Goal: Task Accomplishment & Management: Use online tool/utility

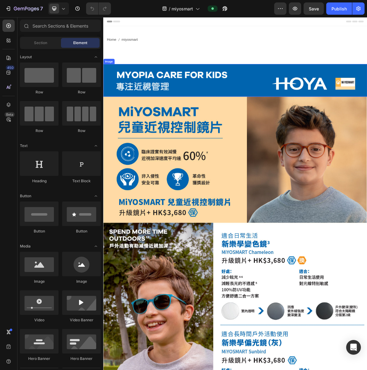
click at [230, 112] on img at bounding box center [287, 105] width 368 height 45
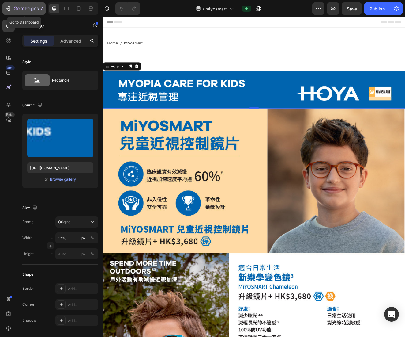
click at [19, 8] on icon "button" at bounding box center [18, 8] width 3 height 3
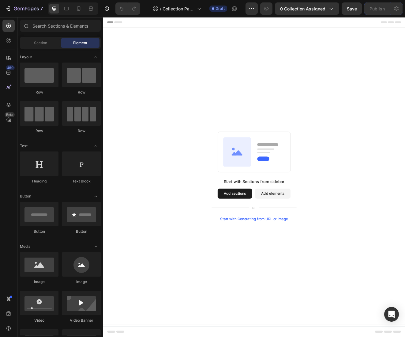
click at [386, 137] on div "Start with Sections from sidebar Add sections Add elements Start with Generatin…" at bounding box center [287, 210] width 368 height 361
click at [166, 337] on div "Start with Sections from sidebar Add sections Add elements Start with Generatin…" at bounding box center [287, 210] width 368 height 361
click at [204, 150] on div "Start with Sections from sidebar Add sections Add elements Start with Generatin…" at bounding box center [287, 210] width 368 height 361
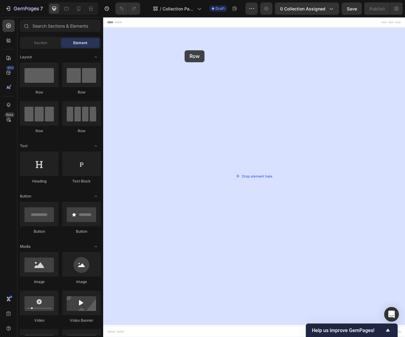
drag, startPoint x: 141, startPoint y: 94, endPoint x: 203, endPoint y: 57, distance: 71.9
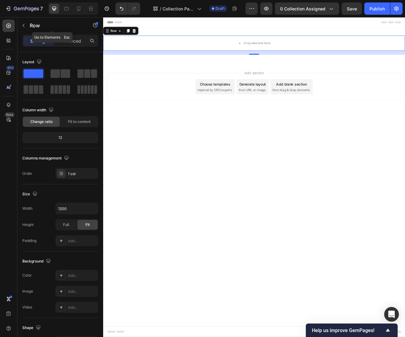
click at [24, 26] on icon "button" at bounding box center [23, 25] width 5 height 5
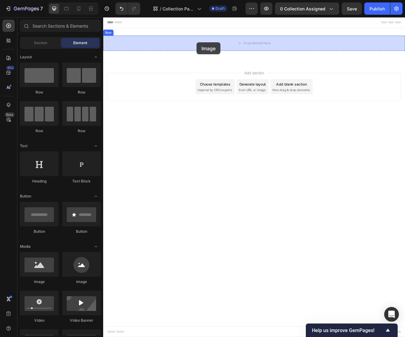
drag, startPoint x: 145, startPoint y: 284, endPoint x: 217, endPoint y: 48, distance: 247.2
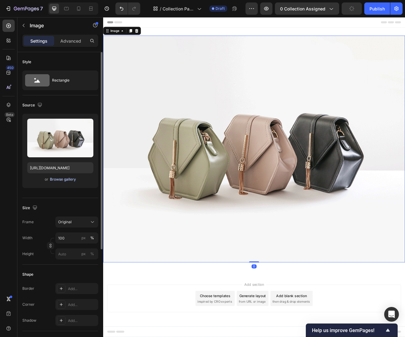
click at [63, 179] on div "Browse gallery" at bounding box center [63, 180] width 26 height 6
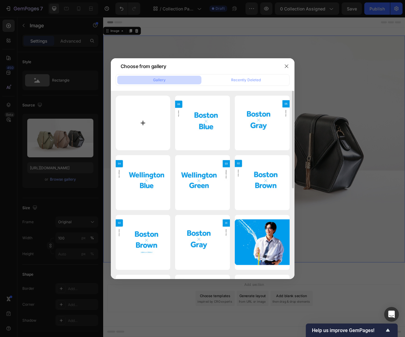
type input "C:\fakepath\disney-collection_animals_pc_kv.jpg"
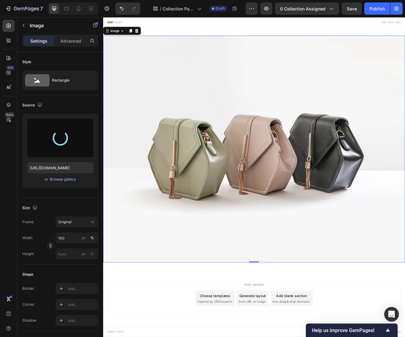
type input "https://cdn.shopify.com/s/files/1/0783/0129/9002/files/gempages_515660372875674…"
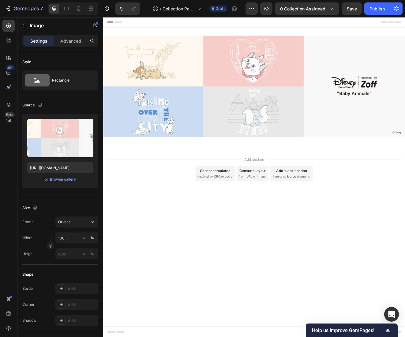
click at [405, 308] on body "Header Image Row Section 1 Root Start with Sections from sidebar Add sections A…" at bounding box center [287, 211] width 368 height 389
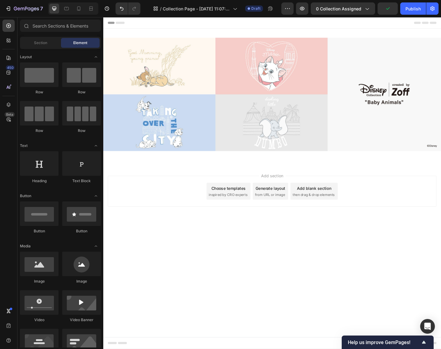
click at [354, 321] on body "Header Image Row Section 1 Root Start with Sections from sidebar Add sections A…" at bounding box center [287, 198] width 368 height 362
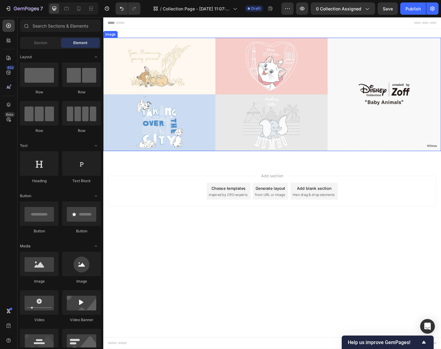
click at [253, 107] on img at bounding box center [287, 102] width 368 height 124
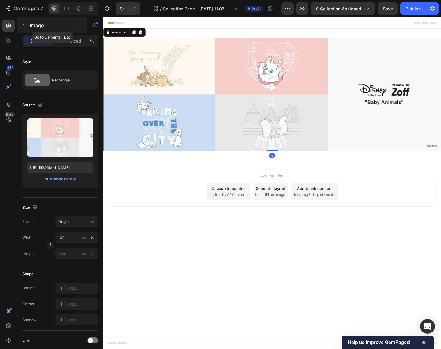
click at [24, 25] on icon "button" at bounding box center [24, 25] width 2 height 3
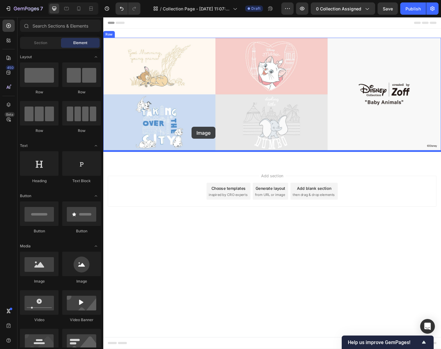
drag, startPoint x: 144, startPoint y: 284, endPoint x: 200, endPoint y: 137, distance: 157.5
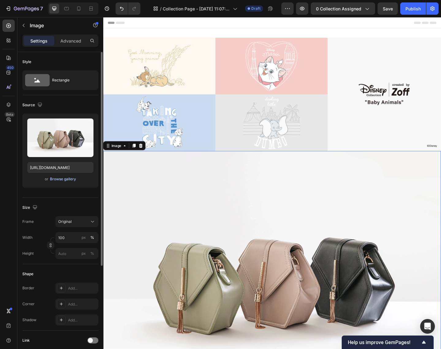
click at [60, 180] on div "Browse gallery" at bounding box center [63, 180] width 26 height 6
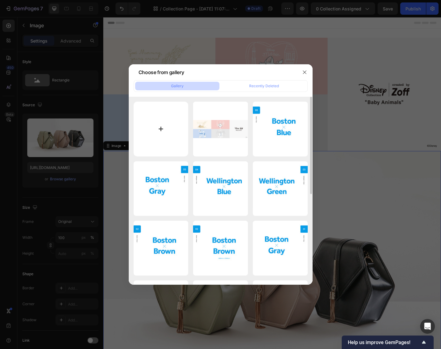
type input "C:\fakepath\disney-collection_animals_sp_kv.jpg"
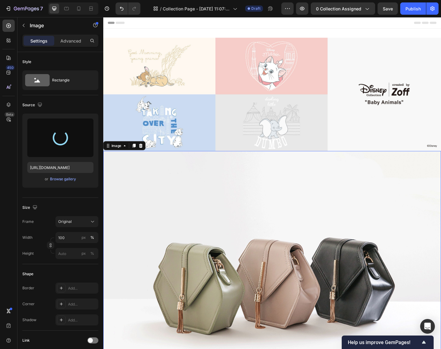
type input "https://cdn.shopify.com/s/files/1/0783/0129/9002/files/gempages_515660372875674…"
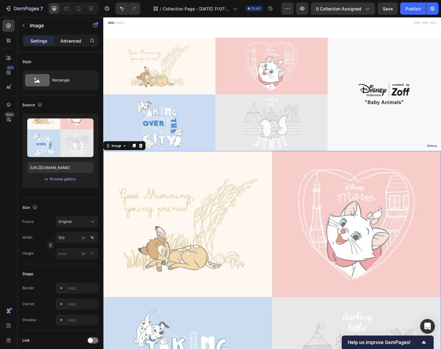
click at [72, 39] on p "Advanced" at bounding box center [70, 41] width 21 height 6
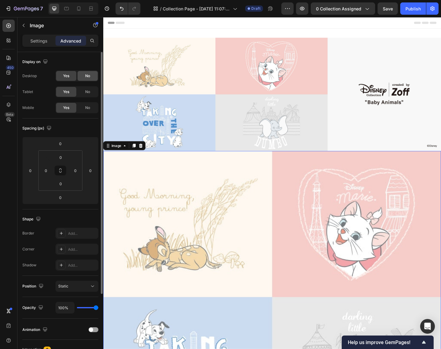
click at [88, 75] on span "No" at bounding box center [87, 76] width 5 height 6
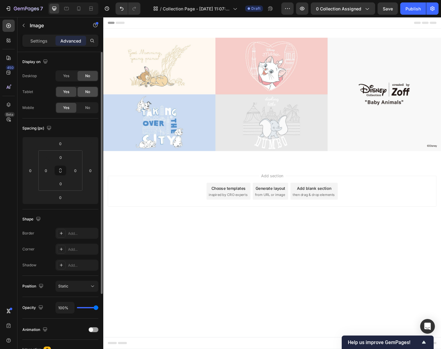
click at [87, 93] on span "No" at bounding box center [87, 92] width 5 height 6
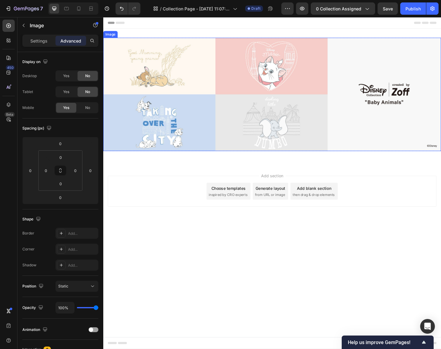
click at [141, 101] on img at bounding box center [287, 102] width 368 height 124
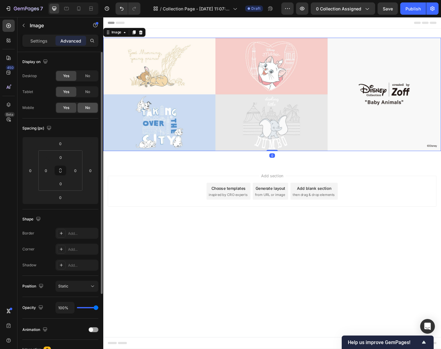
click at [87, 109] on span "No" at bounding box center [87, 108] width 5 height 6
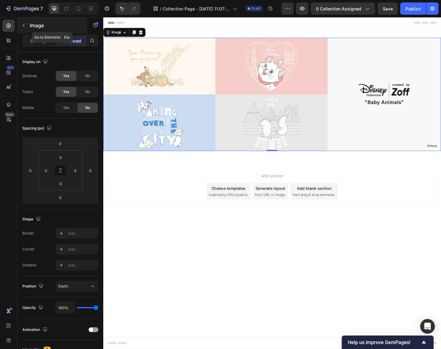
click at [23, 25] on icon "button" at bounding box center [24, 25] width 2 height 3
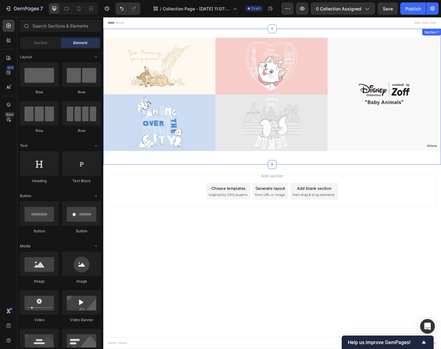
click at [287, 177] on icon at bounding box center [287, 177] width 5 height 5
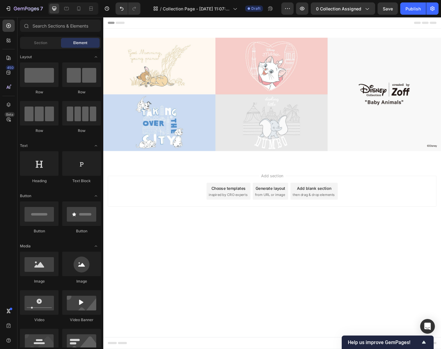
click at [286, 303] on body "Header Image Image Row Section 1 Root Start with Sections from sidebar Add sect…" at bounding box center [287, 198] width 368 height 362
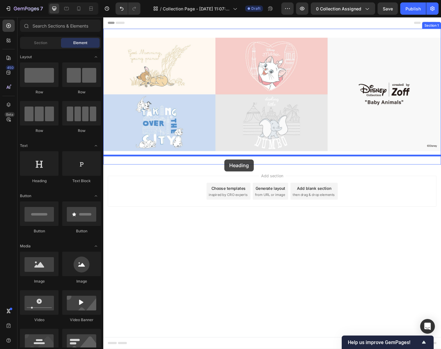
drag, startPoint x: 146, startPoint y: 186, endPoint x: 235, endPoint y: 172, distance: 89.9
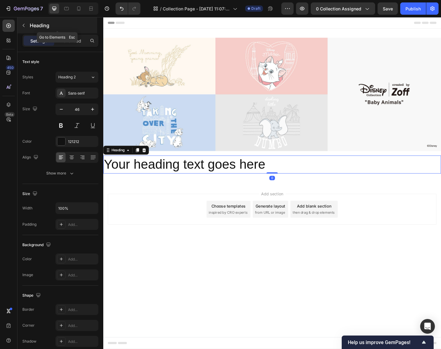
click at [25, 24] on icon "button" at bounding box center [23, 25] width 5 height 5
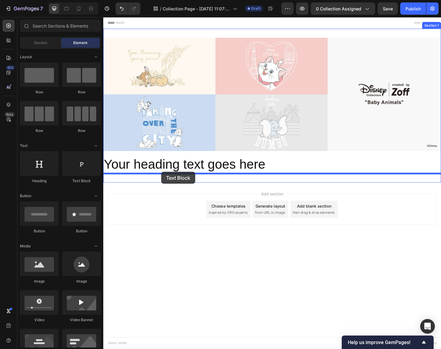
drag, startPoint x: 186, startPoint y: 186, endPoint x: 178, endPoint y: 200, distance: 15.9
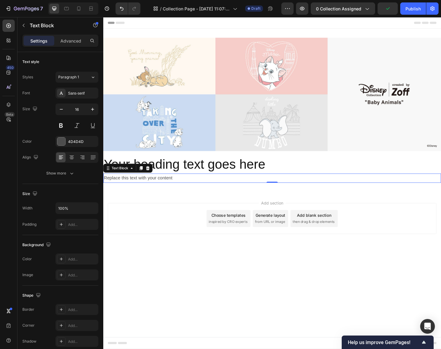
click at [152, 217] on div "Add section Choose templates inspired by CRO experts Generate layout from URL o…" at bounding box center [287, 244] width 368 height 75
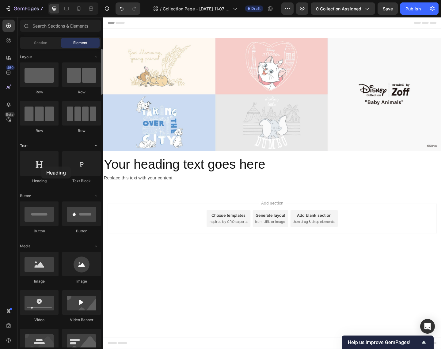
scroll to position [2, 0]
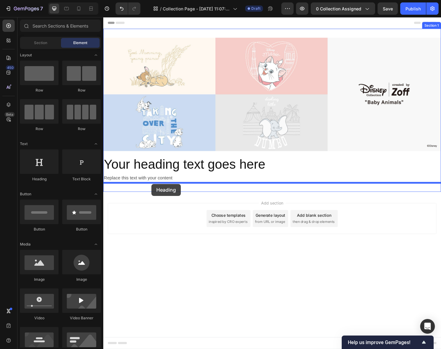
drag, startPoint x: 145, startPoint y: 184, endPoint x: 156, endPoint y: 199, distance: 18.6
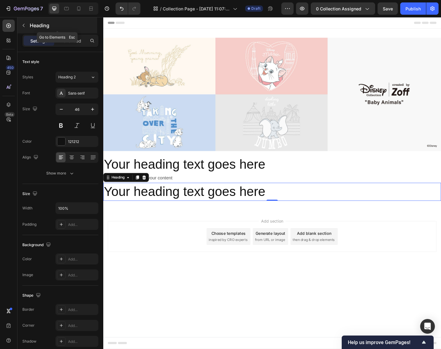
click at [26, 25] on button "button" at bounding box center [24, 26] width 10 height 10
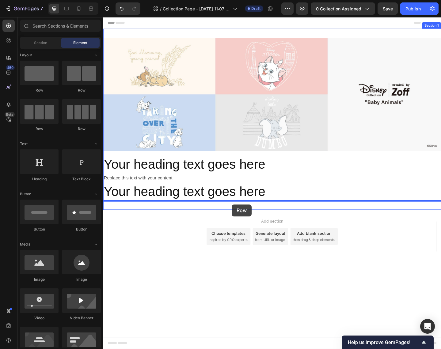
drag, startPoint x: 185, startPoint y: 133, endPoint x: 243, endPoint y: 221, distance: 106.2
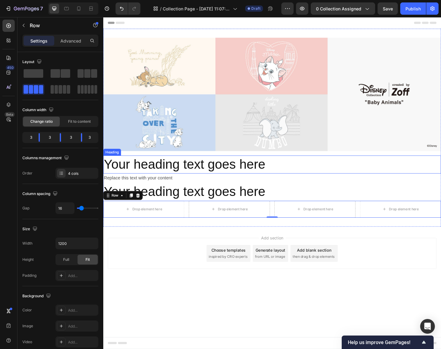
click at [248, 179] on h2 "Your heading text goes here" at bounding box center [287, 178] width 368 height 20
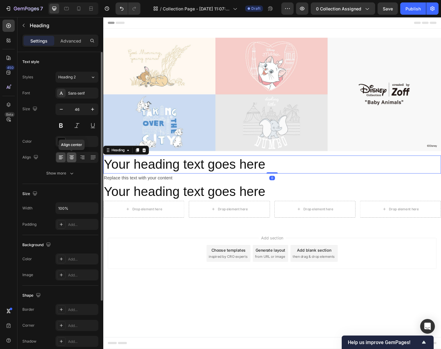
drag, startPoint x: 73, startPoint y: 158, endPoint x: 202, endPoint y: 190, distance: 133.7
click at [73, 158] on icon at bounding box center [72, 157] width 6 height 6
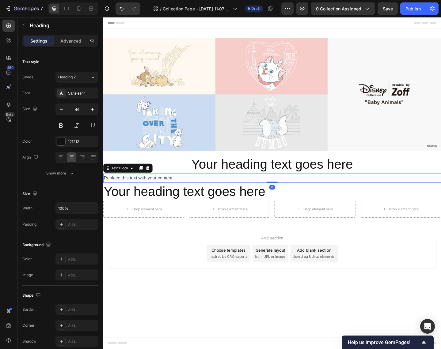
click at [192, 193] on div "Replace this text with your content" at bounding box center [287, 193] width 368 height 10
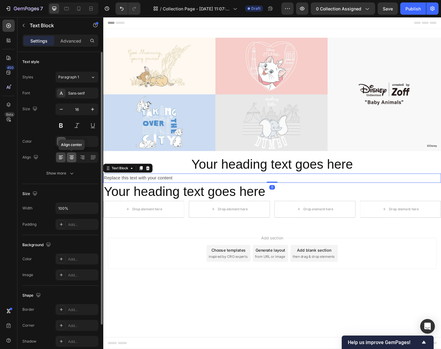
drag, startPoint x: 69, startPoint y: 158, endPoint x: 87, endPoint y: 179, distance: 28.1
click at [69, 158] on icon at bounding box center [72, 157] width 6 height 6
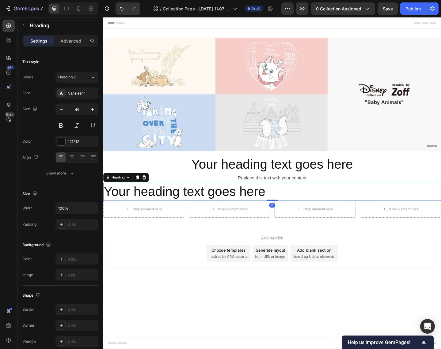
click at [207, 210] on h2 "Your heading text goes here" at bounding box center [287, 208] width 368 height 20
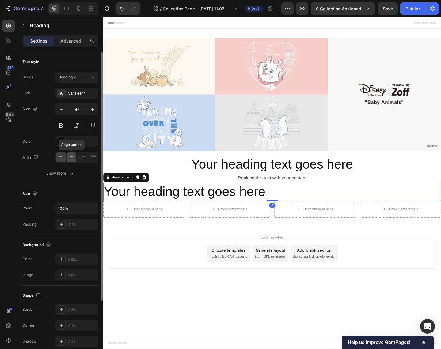
click at [72, 157] on icon at bounding box center [72, 157] width 6 height 6
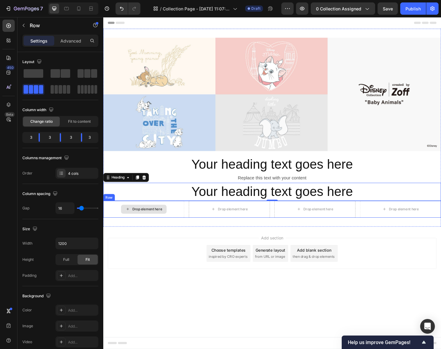
click at [182, 229] on div "Drop element here" at bounding box center [147, 226] width 88 height 18
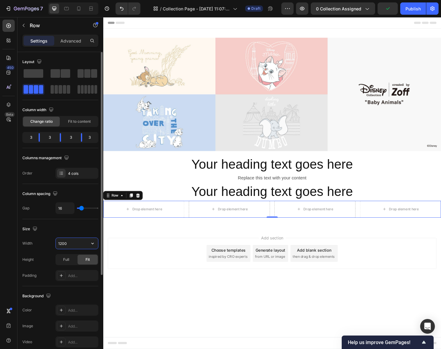
click at [77, 243] on input "1200" at bounding box center [77, 243] width 42 height 11
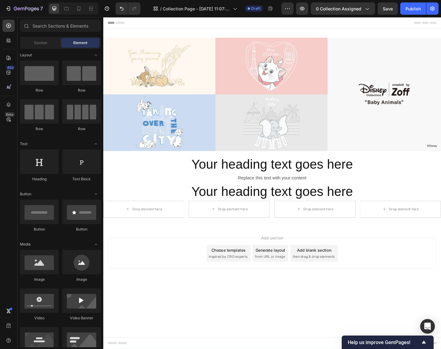
click at [154, 250] on div "Add section Choose templates inspired by CRO experts Generate layout from URL o…" at bounding box center [287, 283] width 368 height 75
click at [145, 226] on div "Drop element here" at bounding box center [151, 226] width 32 height 5
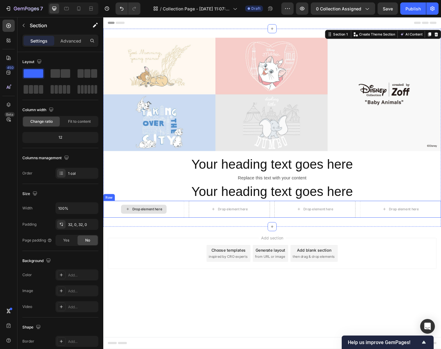
click at [113, 232] on div "Drop element here" at bounding box center [147, 226] width 88 height 18
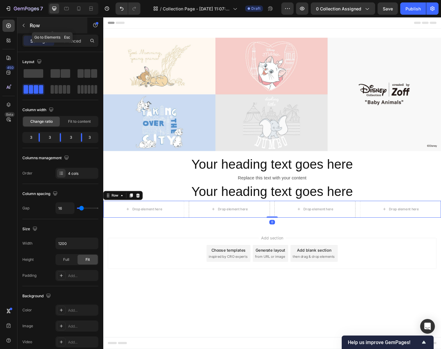
click at [22, 25] on icon "button" at bounding box center [23, 25] width 5 height 5
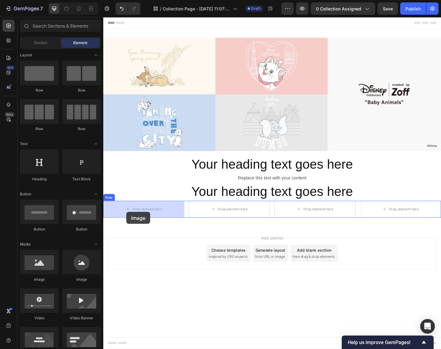
drag, startPoint x: 139, startPoint y: 281, endPoint x: 108, endPoint y: 227, distance: 62.0
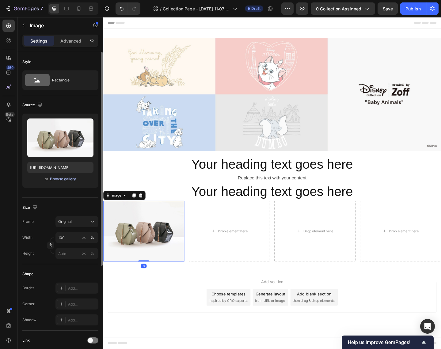
click at [60, 179] on div "Browse gallery" at bounding box center [63, 180] width 26 height 6
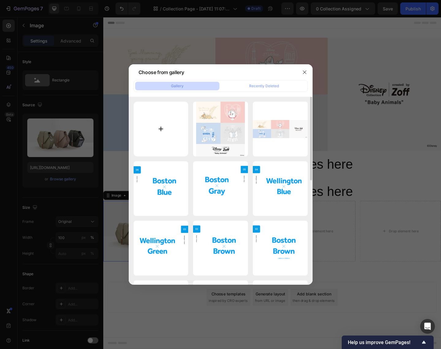
type input "C:\fakepath\nav_artificialCat.jpg"
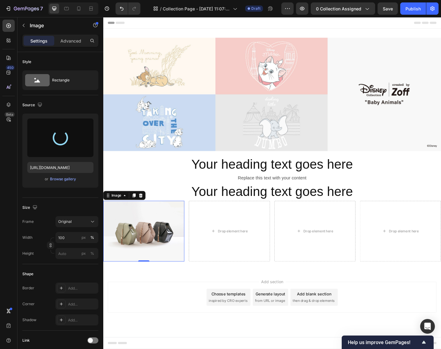
type input "https://cdn.shopify.com/s/files/1/0783/0129/9002/files/gempages_515660372875674…"
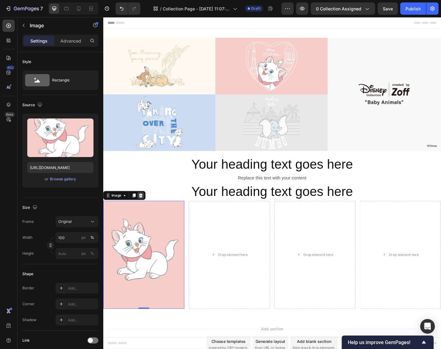
click at [144, 211] on icon at bounding box center [144, 211] width 5 height 5
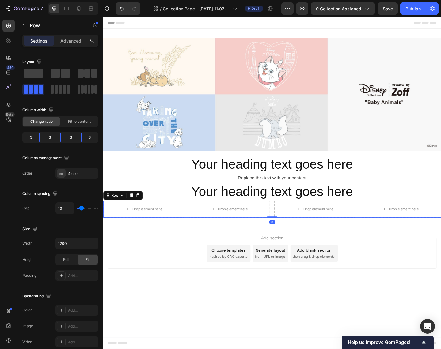
click at [194, 223] on div "Drop element here Drop element here Drop element here Drop element here Row 0" at bounding box center [287, 226] width 368 height 18
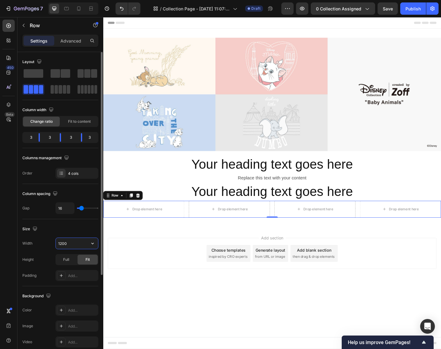
click at [77, 244] on input "1200" at bounding box center [77, 243] width 42 height 11
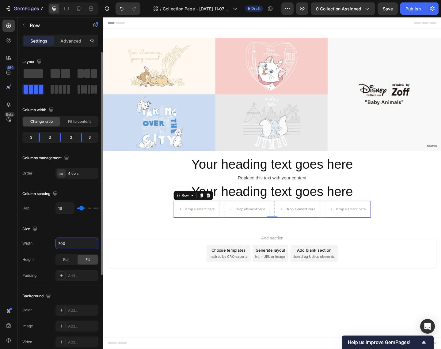
drag, startPoint x: 77, startPoint y: 244, endPoint x: 21, endPoint y: 240, distance: 55.7
click at [21, 240] on div "Layout Column width Change ratio Fit to content 3 3 3 3 Columns management Orde…" at bounding box center [60, 274] width 86 height 444
type input "800"
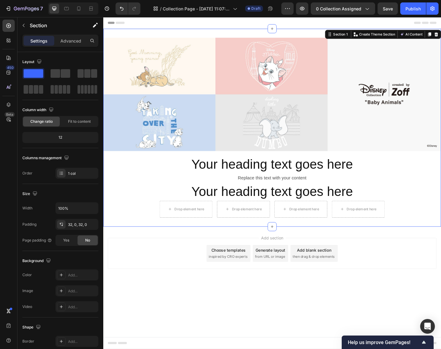
click at [132, 238] on div "Image Image Row Your heading text goes here Heading Replace this text with your…" at bounding box center [287, 138] width 368 height 216
click at [23, 26] on icon "button" at bounding box center [24, 25] width 2 height 3
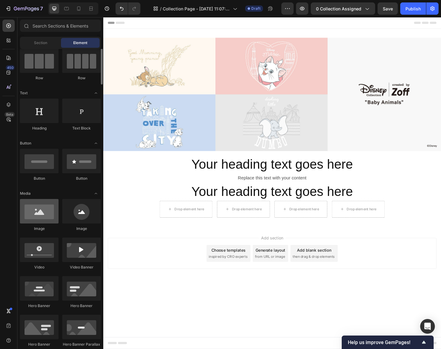
scroll to position [76, 0]
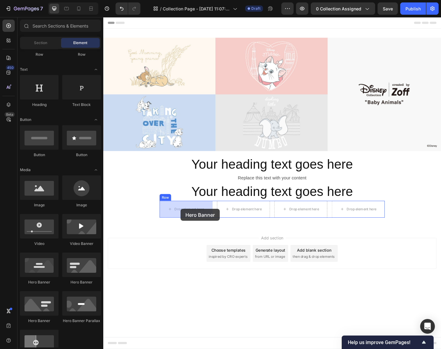
drag, startPoint x: 140, startPoint y: 286, endPoint x: 187, endPoint y: 226, distance: 76.6
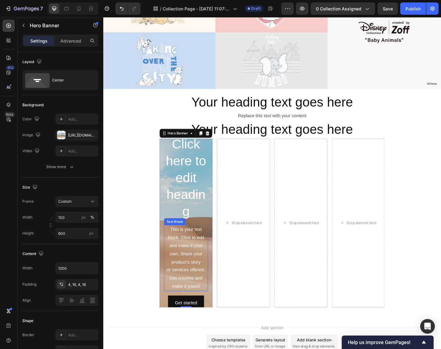
scroll to position [120, 0]
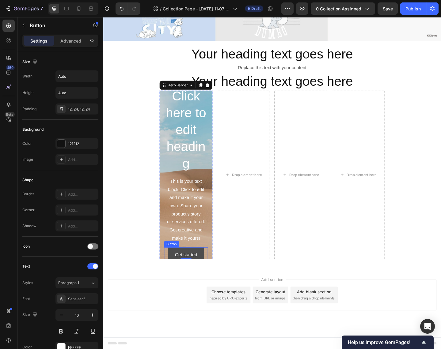
click at [212, 272] on button "Get started" at bounding box center [193, 276] width 39 height 16
click at [212, 263] on icon at bounding box center [211, 262] width 4 height 4
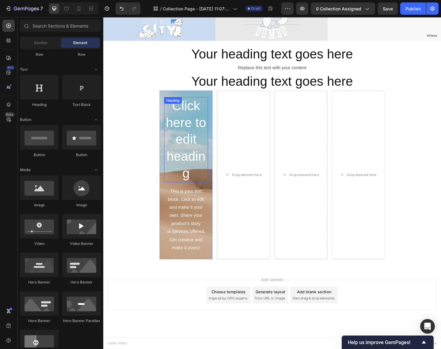
click at [198, 162] on h2 "Click here to edit heading" at bounding box center [193, 150] width 48 height 93
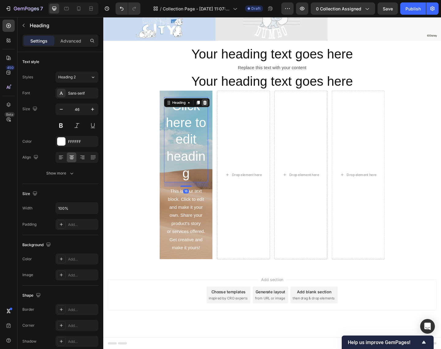
click at [215, 110] on icon at bounding box center [213, 110] width 5 height 5
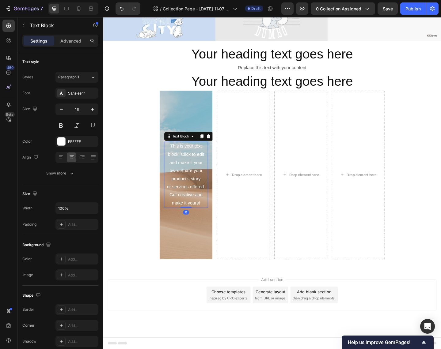
click at [194, 169] on div "This is your text block. Click to edit and make it your own. Share your product…" at bounding box center [193, 189] width 48 height 72
click at [183, 160] on div "This is your text block. Click to edit and make it your own. Share your product…" at bounding box center [193, 189] width 48 height 72
click at [183, 160] on p "This is your text block. Click to edit and make it your own. Share your product…" at bounding box center [193, 189] width 47 height 70
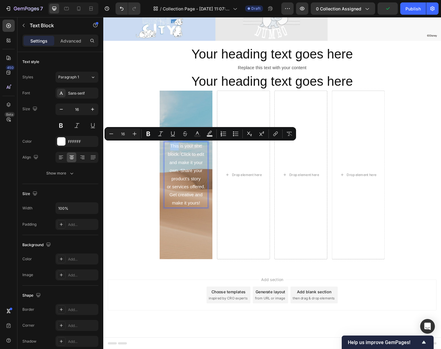
click at [176, 158] on p "This is your text block. Click to edit and make it your own. Share your product…" at bounding box center [193, 189] width 47 height 70
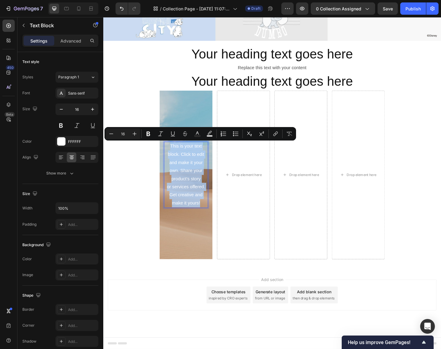
drag, startPoint x: 175, startPoint y: 158, endPoint x: 215, endPoint y: 224, distance: 77.8
click at [215, 224] on div "This is your text block. Click to edit and make it your own. Share your product…" at bounding box center [193, 189] width 48 height 72
click at [190, 238] on div "Background Image" at bounding box center [194, 189] width 58 height 184
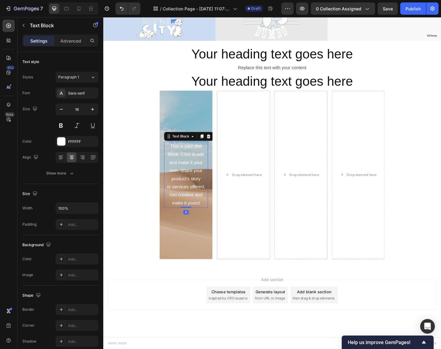
click at [196, 223] on p "This is your text block. Click to edit and make it your own. Share your product…" at bounding box center [193, 189] width 47 height 70
click at [210, 120] on div "Background Image" at bounding box center [194, 189] width 58 height 184
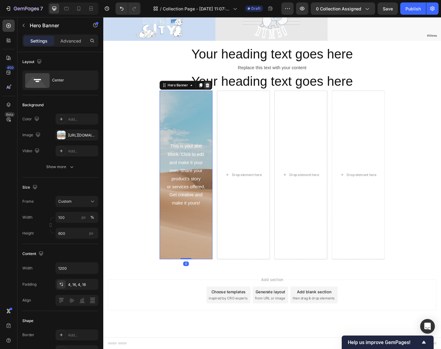
click at [215, 91] on icon at bounding box center [217, 91] width 4 height 4
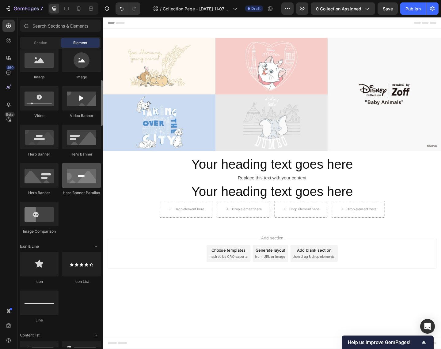
scroll to position [200, 0]
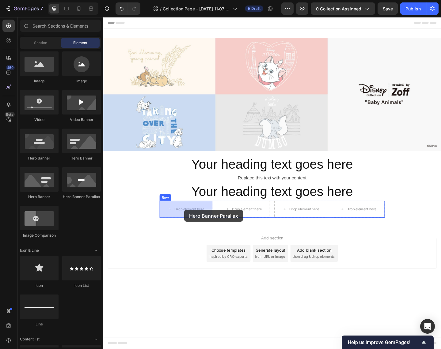
drag, startPoint x: 190, startPoint y: 196, endPoint x: 191, endPoint y: 227, distance: 31.0
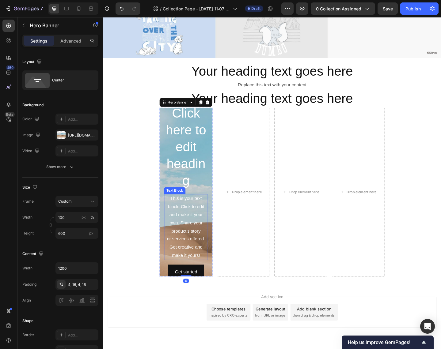
scroll to position [120, 0]
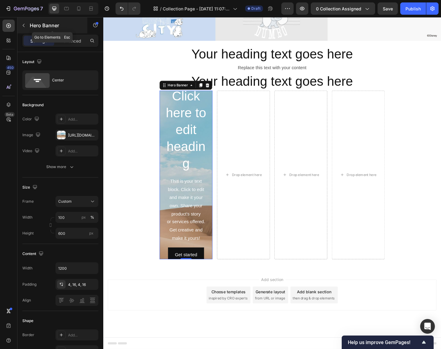
click at [24, 24] on icon "button" at bounding box center [23, 25] width 5 height 5
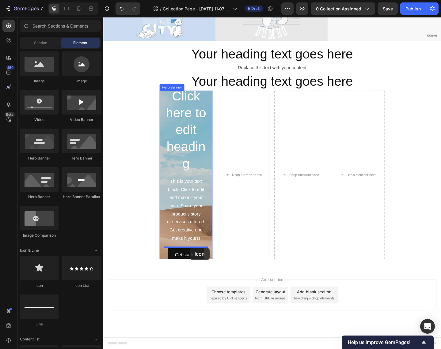
drag, startPoint x: 141, startPoint y: 285, endPoint x: 197, endPoint y: 269, distance: 58.4
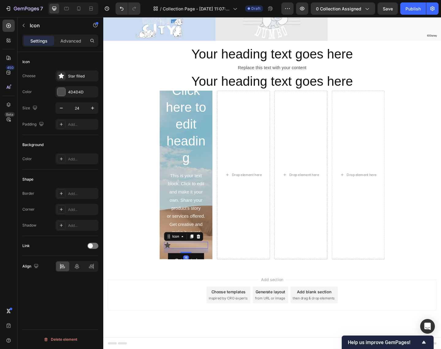
click at [183, 264] on div "Icon 16" at bounding box center [193, 265] width 48 height 7
click at [71, 77] on div "Star filled" at bounding box center [82, 77] width 29 height 6
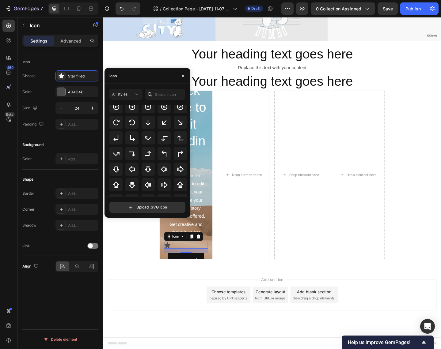
scroll to position [174, 0]
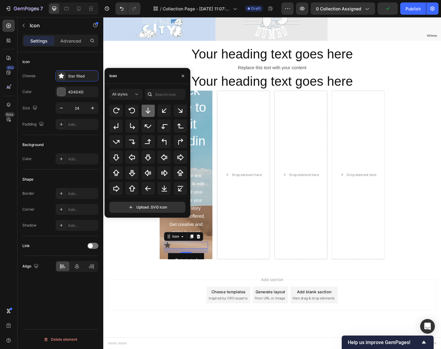
click at [147, 112] on icon at bounding box center [148, 111] width 5 height 6
drag, startPoint x: 182, startPoint y: 74, endPoint x: 109, endPoint y: 114, distance: 82.9
click at [182, 74] on icon "button" at bounding box center [183, 76] width 5 height 5
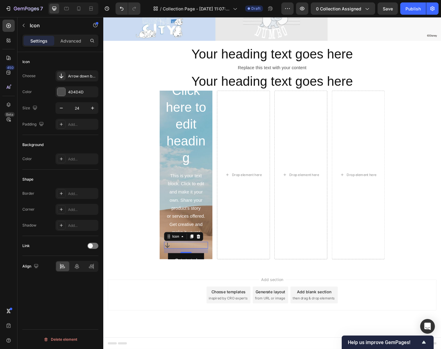
click at [192, 267] on div "Icon 16" at bounding box center [193, 265] width 48 height 7
click at [76, 267] on icon at bounding box center [77, 267] width 6 height 6
click at [207, 234] on div "This is your text block. Click to edit and make it your own. Share your product…" at bounding box center [193, 221] width 48 height 72
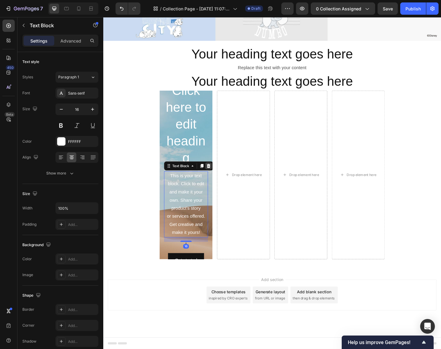
click at [218, 179] on icon at bounding box center [218, 179] width 4 height 4
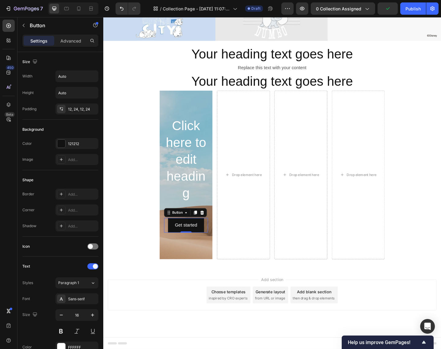
click at [214, 239] on div "Get started Button 0" at bounding box center [193, 244] width 48 height 16
click at [213, 231] on icon at bounding box center [210, 230] width 5 height 5
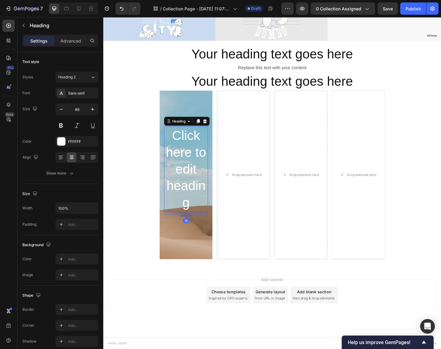
click at [210, 211] on h2 "Click here to edit heading" at bounding box center [193, 182] width 48 height 93
click at [215, 129] on icon at bounding box center [214, 130] width 4 height 4
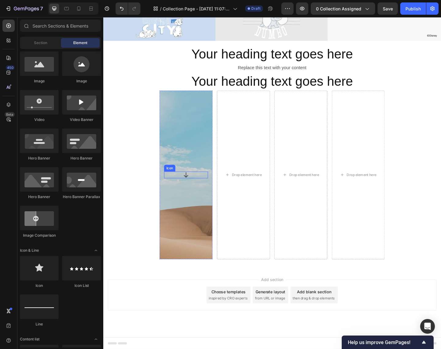
click at [200, 190] on div "Icon" at bounding box center [193, 188] width 48 height 7
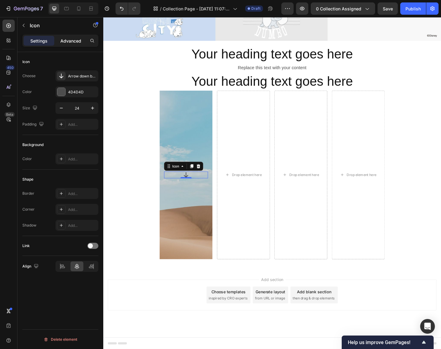
click at [74, 43] on p "Advanced" at bounding box center [70, 41] width 21 height 6
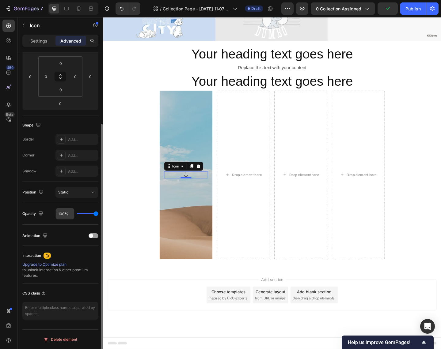
scroll to position [0, 0]
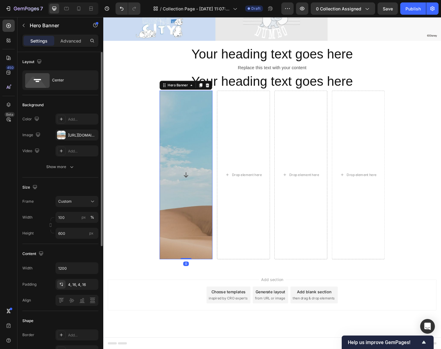
click at [199, 213] on div "Background Image" at bounding box center [194, 232] width 58 height 276
click at [93, 81] on icon at bounding box center [93, 80] width 6 height 6
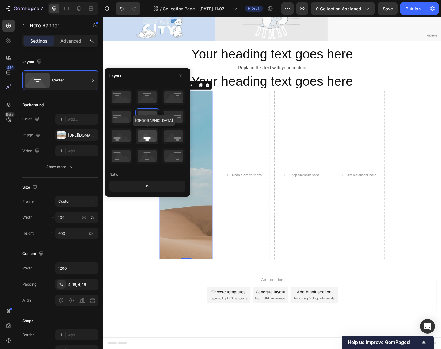
click at [150, 137] on icon at bounding box center [147, 136] width 23 height 16
click at [260, 240] on div "Drop element here" at bounding box center [256, 189] width 58 height 184
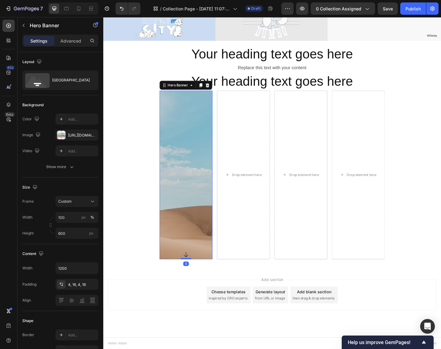
click at [194, 210] on div "Background Image" at bounding box center [194, 232] width 58 height 276
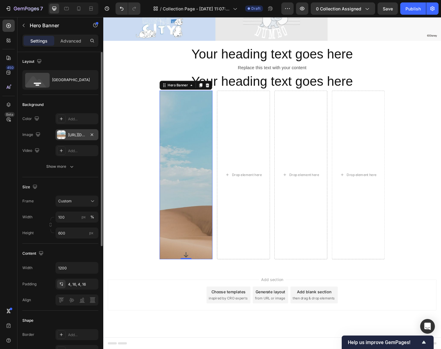
click at [78, 135] on div "https://cdn.shopify.com/s/files/1/2005/9307/files/background_settings.jpg" at bounding box center [77, 135] width 18 height 6
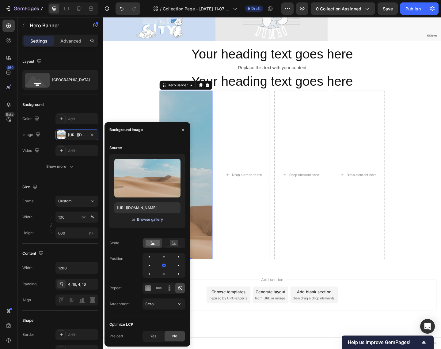
click at [150, 220] on div "Browse gallery" at bounding box center [150, 220] width 26 height 6
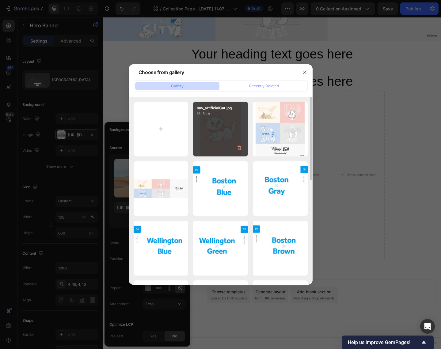
click at [224, 124] on div "nav_artificialCat.jpg 16.15 kb" at bounding box center [220, 129] width 55 height 55
type input "https://cdn.shopify.com/s/files/1/0783/0129/9002/files/gempages_515660372875674…"
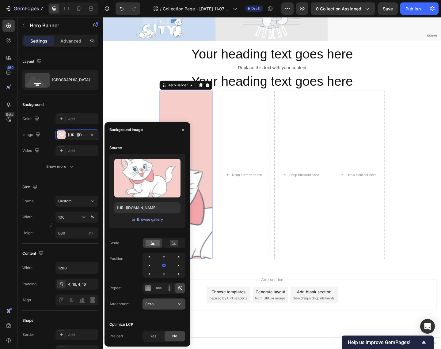
click at [177, 302] on icon at bounding box center [180, 304] width 6 height 6
click at [176, 305] on div "Scroll" at bounding box center [160, 305] width 31 height 6
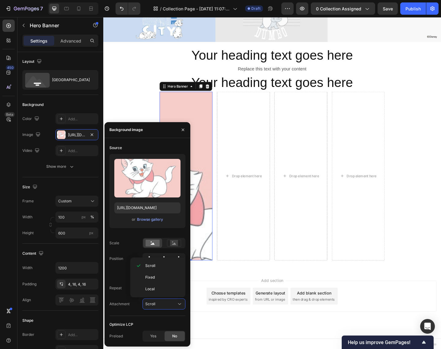
click at [248, 300] on div "Add section Choose templates inspired by CRO experts Generate layout from URL o…" at bounding box center [287, 329] width 368 height 75
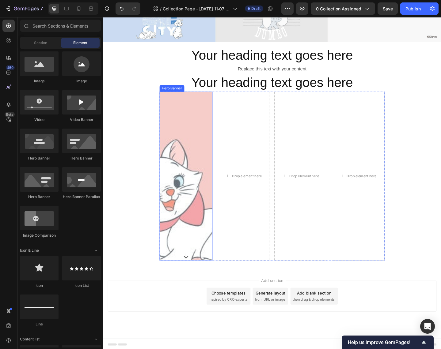
click at [193, 182] on div "Background Image" at bounding box center [194, 233] width 58 height 276
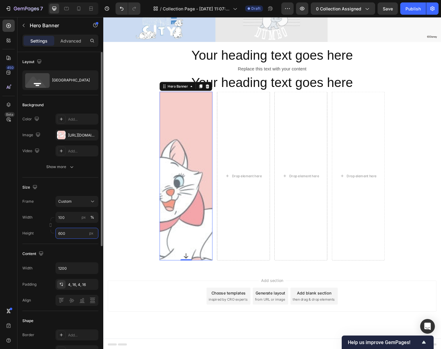
click at [73, 234] on input "600" at bounding box center [76, 233] width 43 height 11
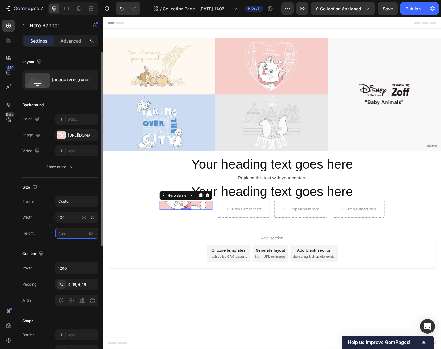
scroll to position [0, 0]
click at [68, 234] on input "px" at bounding box center [76, 233] width 43 height 11
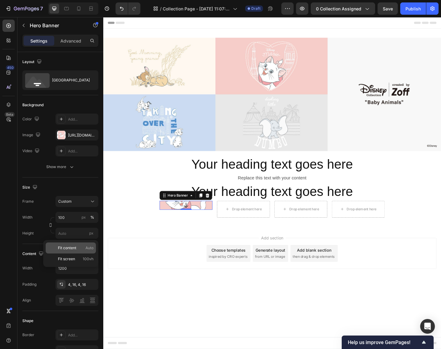
click at [70, 249] on span "Fit content" at bounding box center [67, 249] width 18 height 6
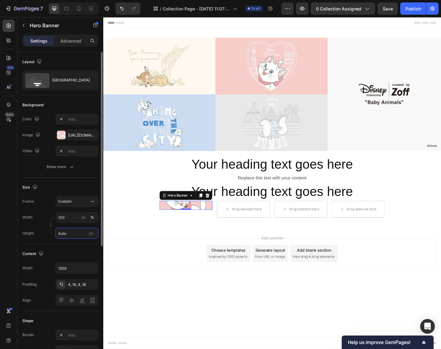
click at [73, 236] on input "Auto" at bounding box center [76, 233] width 43 height 11
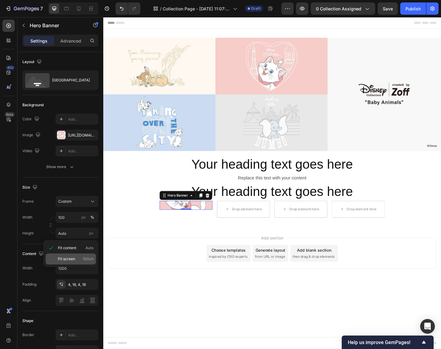
click at [67, 260] on span "Fit screen" at bounding box center [66, 260] width 17 height 6
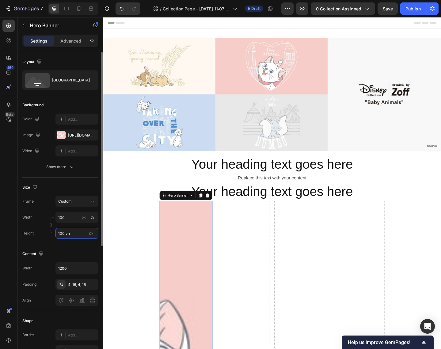
click at [69, 234] on input "100 vh" at bounding box center [76, 233] width 43 height 11
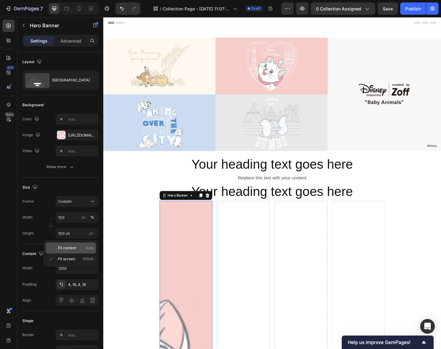
click at [72, 249] on span "Fit content" at bounding box center [67, 249] width 18 height 6
type input "Auto"
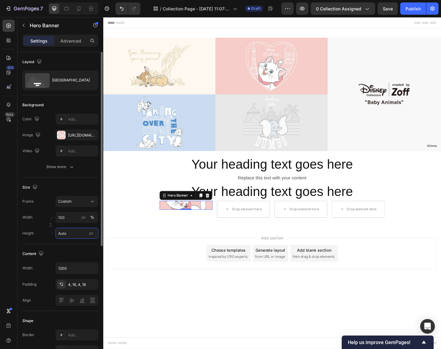
click at [72, 235] on input "Auto" at bounding box center [76, 233] width 43 height 11
click at [42, 280] on div "Padding 4, 16, 4, 16" at bounding box center [60, 284] width 76 height 11
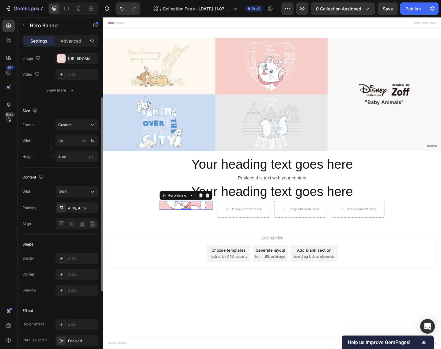
scroll to position [78, 0]
click at [166, 223] on div "Icon" at bounding box center [194, 222] width 58 height 10
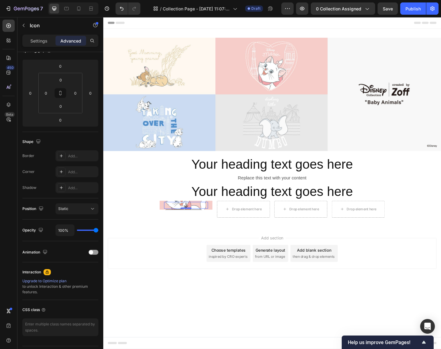
click at [175, 223] on div "Icon 0" at bounding box center [193, 222] width 48 height 7
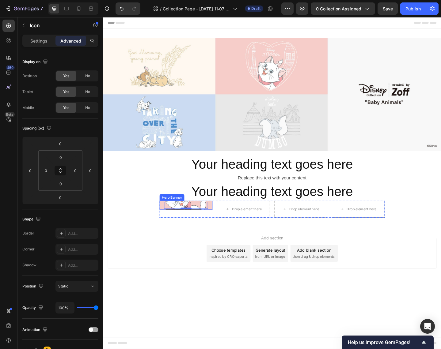
click at [166, 222] on div "Icon 0" at bounding box center [194, 222] width 58 height 10
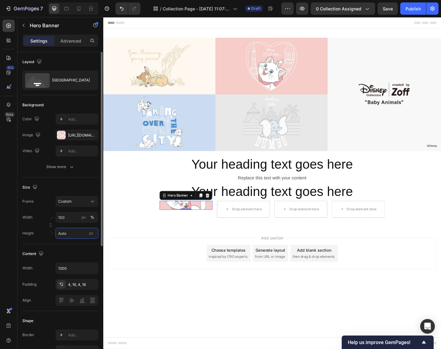
click at [72, 234] on input "Auto" at bounding box center [76, 233] width 43 height 11
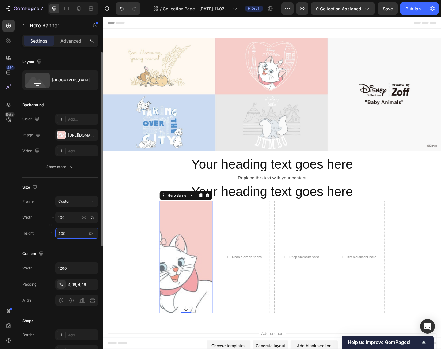
type input "400"
click at [183, 279] on div "Background Image" at bounding box center [194, 309] width 58 height 184
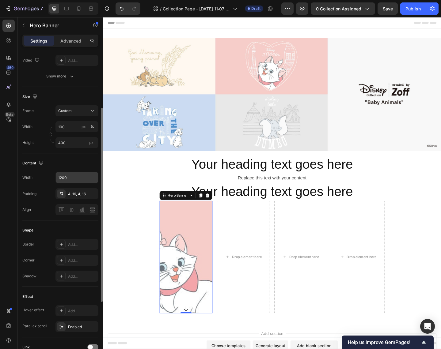
scroll to position [92, 0]
click at [78, 177] on input "1200" at bounding box center [77, 176] width 42 height 11
click at [91, 176] on icon "button" at bounding box center [92, 177] width 6 height 6
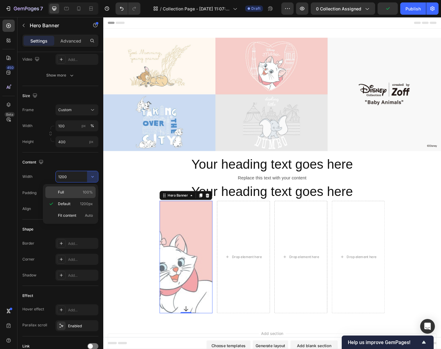
click at [72, 194] on p "Full 100%" at bounding box center [75, 193] width 35 height 6
type input "100%"
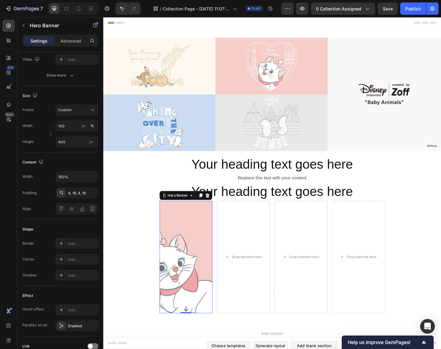
click at [194, 274] on div "Background Image" at bounding box center [194, 309] width 58 height 184
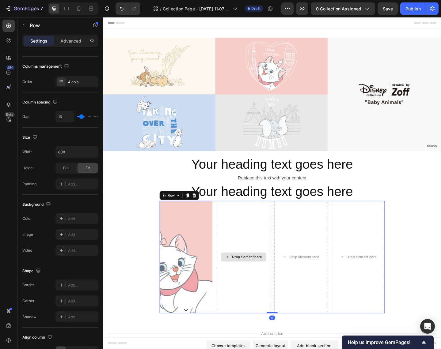
click at [283, 257] on div "Drop element here" at bounding box center [256, 278] width 58 height 123
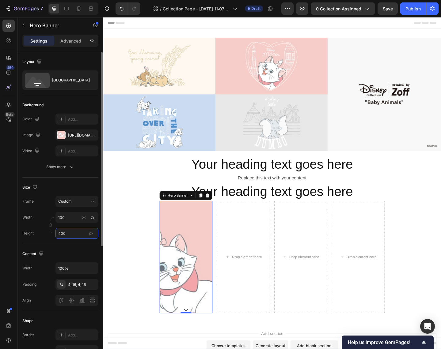
click at [67, 234] on input "400" at bounding box center [76, 233] width 43 height 11
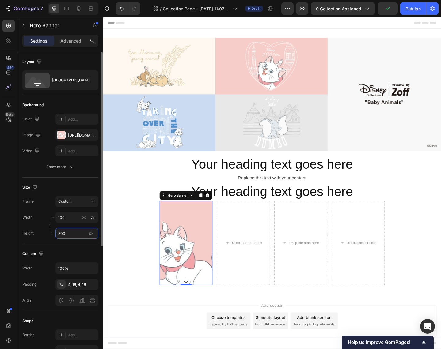
type input "300"
click at [204, 294] on div "Background Image" at bounding box center [194, 286] width 58 height 138
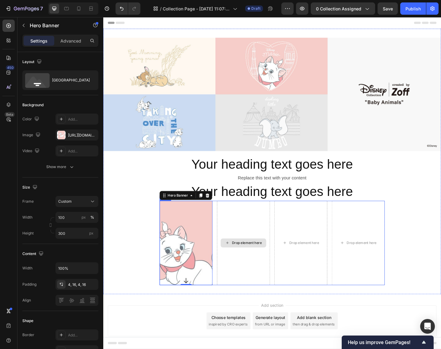
click at [254, 238] on div "Drop element here" at bounding box center [256, 263] width 58 height 92
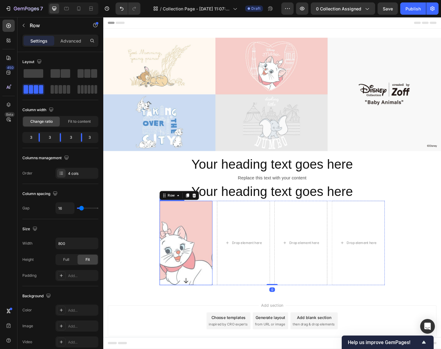
click at [193, 240] on div "Background Image" at bounding box center [194, 286] width 58 height 138
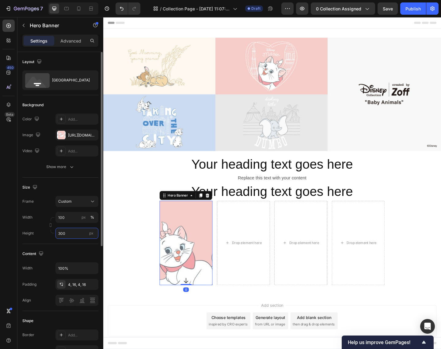
click at [77, 235] on input "300" at bounding box center [76, 233] width 43 height 11
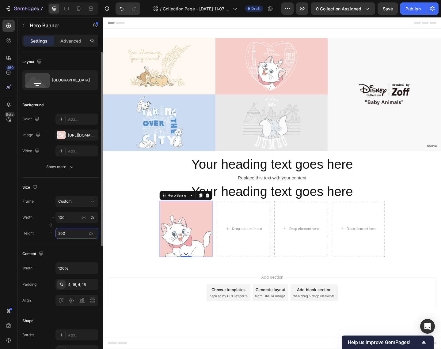
drag, startPoint x: 72, startPoint y: 234, endPoint x: 49, endPoint y: 233, distance: 22.8
click at [49, 233] on div "Width 100 px % Height 200 px" at bounding box center [60, 225] width 76 height 27
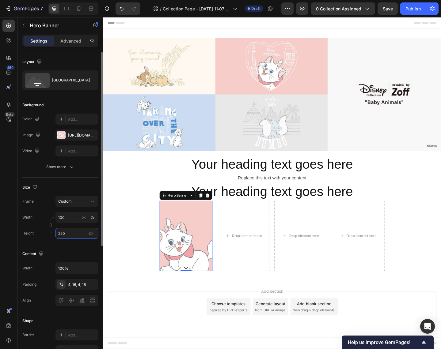
type input "250"
click at [191, 260] on div "Background Image" at bounding box center [194, 274] width 58 height 115
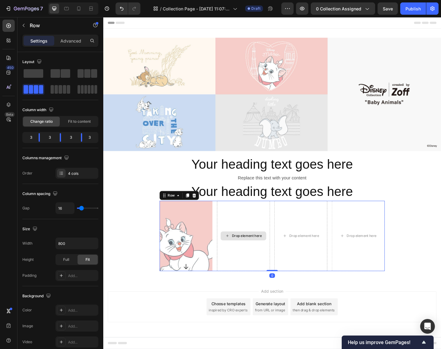
click at [282, 249] on div "Drop element here" at bounding box center [256, 255] width 58 height 77
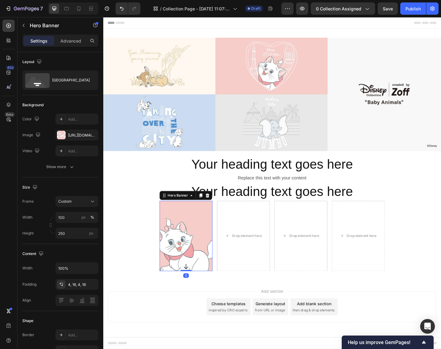
click at [200, 237] on div "Background Image" at bounding box center [194, 274] width 58 height 115
click at [188, 215] on div "Hero Banner" at bounding box center [184, 211] width 37 height 7
click at [189, 250] on div "Background Image" at bounding box center [194, 274] width 58 height 115
click at [71, 40] on p "Advanced" at bounding box center [70, 41] width 21 height 6
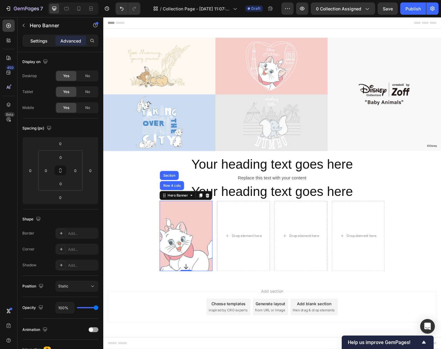
click at [36, 42] on p "Settings" at bounding box center [38, 41] width 17 height 6
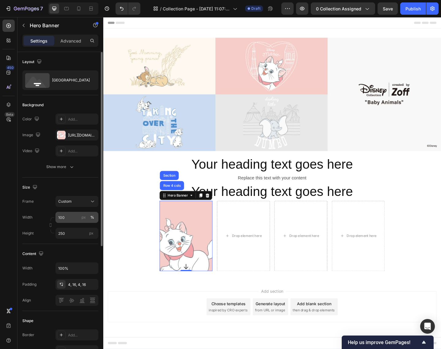
click at [93, 219] on div "%" at bounding box center [92, 218] width 4 height 6
click at [85, 218] on div "px" at bounding box center [84, 218] width 4 height 6
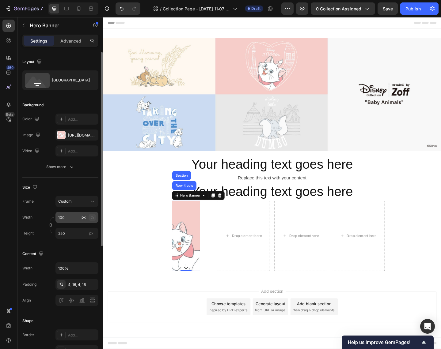
click at [93, 218] on div "%" at bounding box center [92, 218] width 4 height 6
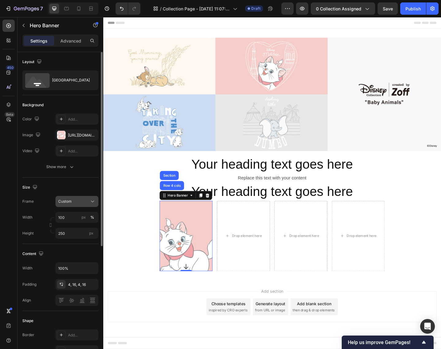
click at [94, 203] on icon at bounding box center [92, 202] width 6 height 6
click at [81, 214] on span "As banner source" at bounding box center [73, 217] width 30 height 6
click at [185, 247] on div "Background Image" at bounding box center [194, 274] width 58 height 115
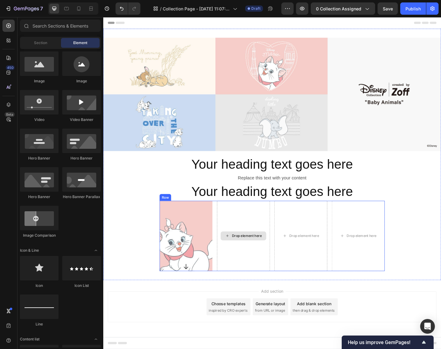
click at [259, 258] on div "Drop element here" at bounding box center [256, 256] width 50 height 10
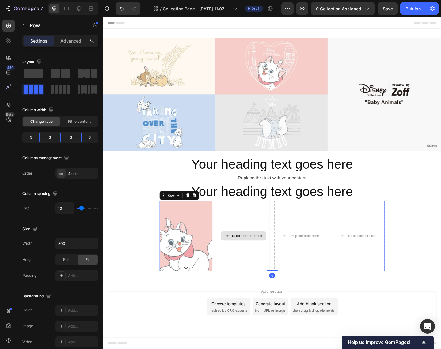
click at [249, 283] on div "Drop element here" at bounding box center [256, 255] width 58 height 77
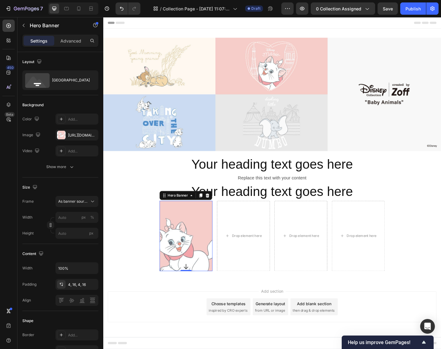
click at [191, 249] on div "Background Image" at bounding box center [194, 274] width 58 height 115
click at [92, 285] on icon "button" at bounding box center [92, 284] width 2 height 2
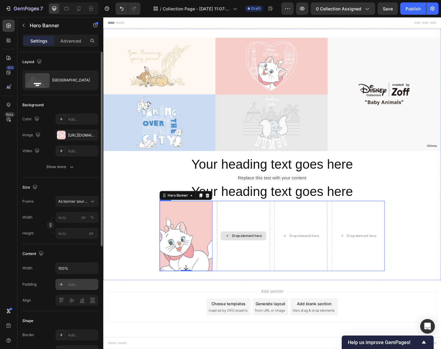
click at [250, 242] on div "Drop element here" at bounding box center [256, 255] width 58 height 77
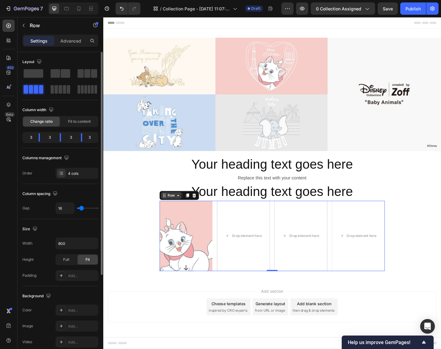
click at [176, 211] on div "Row" at bounding box center [177, 212] width 10 height 6
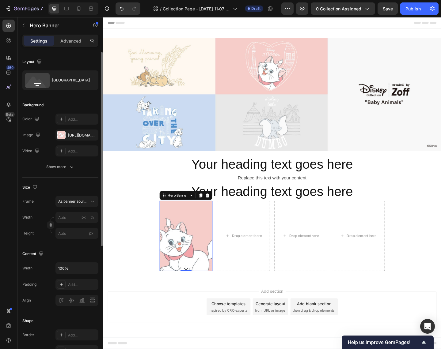
click at [179, 245] on div "Background Image" at bounding box center [194, 274] width 58 height 115
click at [218, 211] on icon at bounding box center [217, 211] width 4 height 4
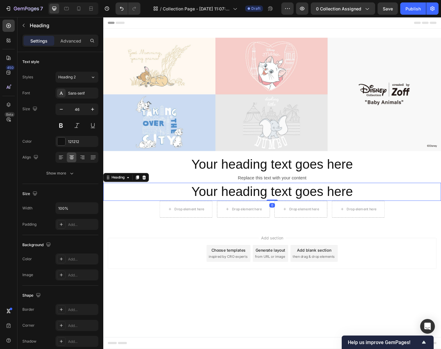
click at [263, 208] on h2 "Your heading text goes here" at bounding box center [287, 208] width 368 height 20
click at [227, 209] on h2 "Your heading text goes here" at bounding box center [287, 208] width 368 height 20
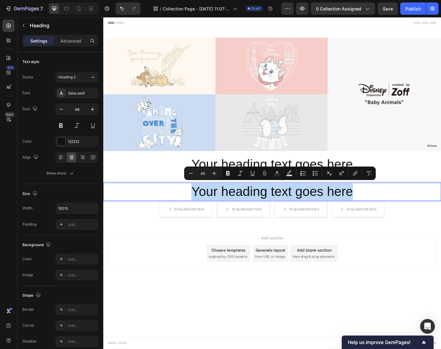
drag, startPoint x: 196, startPoint y: 210, endPoint x: 380, endPoint y: 206, distance: 183.6
click at [380, 206] on p "Your heading text goes here" at bounding box center [287, 207] width 367 height 18
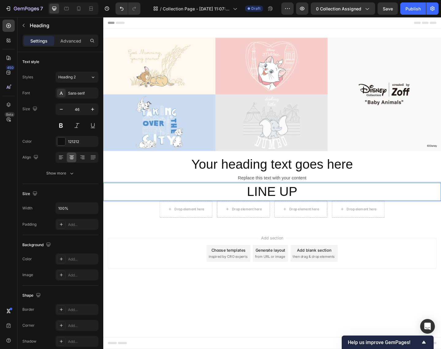
click at [405, 246] on div "Add section Choose templates inspired by CRO experts Generate layout from URL o…" at bounding box center [287, 283] width 368 height 75
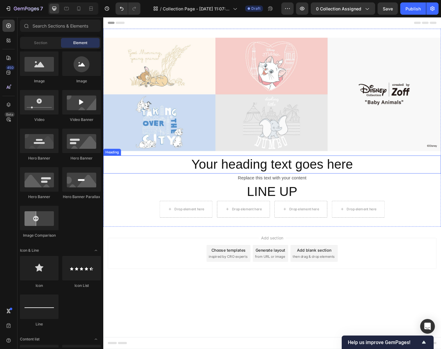
drag, startPoint x: 227, startPoint y: 180, endPoint x: 215, endPoint y: 179, distance: 12.3
click at [227, 180] on h2 "Your heading text goes here" at bounding box center [287, 178] width 368 height 20
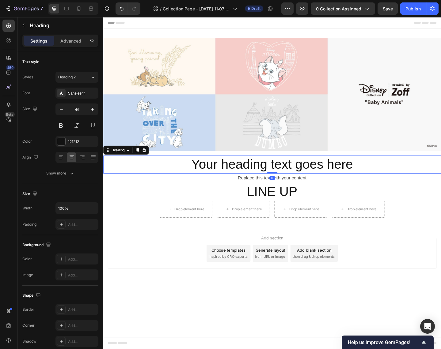
click at [195, 178] on h2 "Your heading text goes here" at bounding box center [287, 178] width 368 height 20
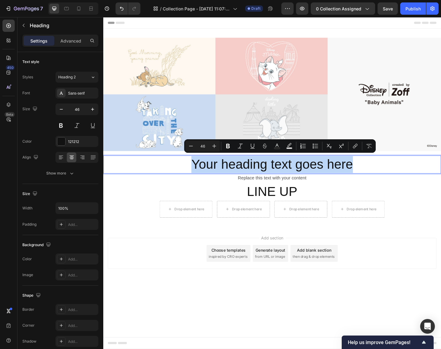
drag, startPoint x: 196, startPoint y: 178, endPoint x: 383, endPoint y: 179, distance: 187.3
click at [383, 179] on p "Your heading text goes here" at bounding box center [287, 178] width 367 height 18
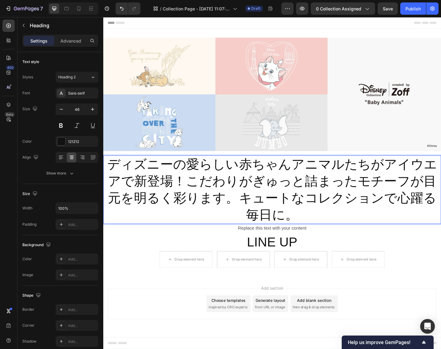
click at [405, 176] on p "ディズニーの愛らしい赤ちゃんアニマルたちがアイウエアで新登場！こだわりがぎゅっと詰まったモチーフが目元を明るく彩ります。キュートなコレクションで心躍る毎日に。" at bounding box center [287, 205] width 367 height 73
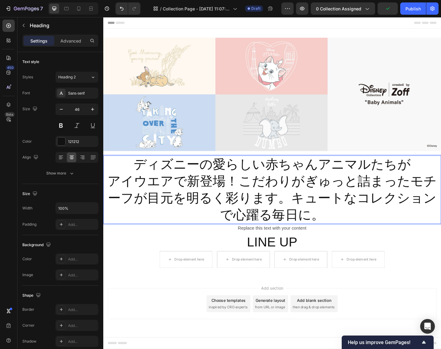
drag, startPoint x: 246, startPoint y: 197, endPoint x: 276, endPoint y: 200, distance: 30.4
click at [246, 197] on p "ディズニーの愛らしい赤ちゃんアニマルたちが アイウエアで新登場！こだわりがぎゅっと詰まったモチーフが目元を明るく彩ります。キュートなコレクションで心躍る毎日に。" at bounding box center [287, 205] width 367 height 73
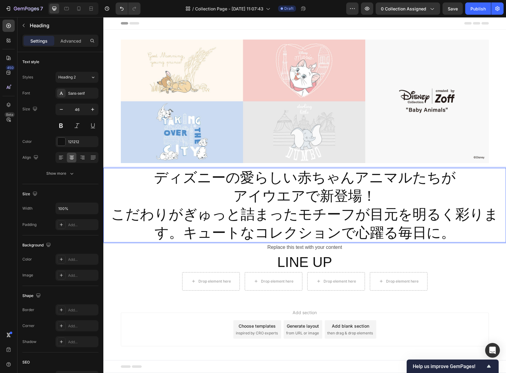
click at [187, 232] on p "ディズニーの愛らしい赤ちゃんアニマルたちが アイウエアで新登場！ こだわりがぎゅっと詰まったモチーフが目元を明るく彩ります。キュートなコレクションで心躍る毎日…" at bounding box center [304, 205] width 401 height 73
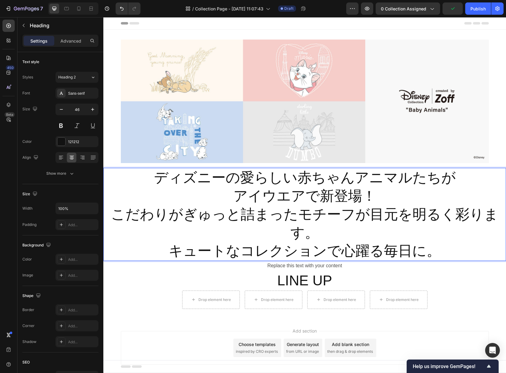
click at [405, 254] on p "ディズニーの愛らしい赤ちゃんアニマルたちが アイウエアで新登場！ こだわりがぎゅっと詰まったモチーフが目元を明るく彩ります。 キュートなコレクションで心躍る毎…" at bounding box center [304, 215] width 401 height 92
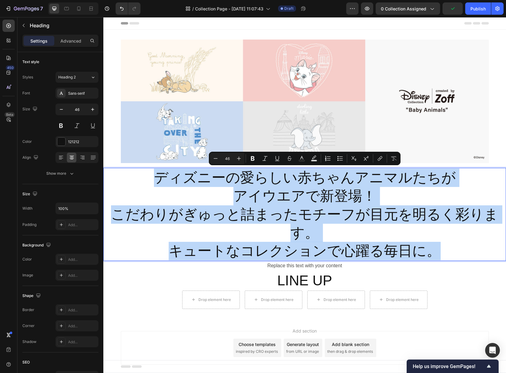
drag, startPoint x: 439, startPoint y: 252, endPoint x: 137, endPoint y: 170, distance: 312.8
click at [137, 170] on p "ディズニーの愛らしい赤ちゃんアニマルたちが アイウエアで新登場！ こだわりがぎゅっと詰まったモチーフが目元を明るく彩ります。 キュートなコレクションで心躍る毎…" at bounding box center [304, 215] width 401 height 92
click at [246, 190] on p "ディズニーの愛らしい赤ちゃんアニマルたちが アイウエアで新登場！ こだわりがぎゅっと詰まったモチーフが目元を明るく彩ります。 キュートなコレクションで心躍る毎…" at bounding box center [304, 215] width 401 height 92
drag, startPoint x: 159, startPoint y: 180, endPoint x: 438, endPoint y: 257, distance: 289.4
click at [405, 257] on p "ディズニーの愛らしい赤ちゃんアニマルたちが アイウエアで新登場！ こだわりがぎゅっと詰まったモチーフが目元を明るく彩ります。 キュートなコレクションで心躍る毎…" at bounding box center [304, 215] width 401 height 92
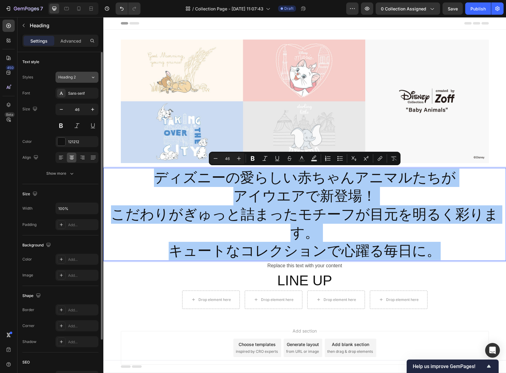
click at [93, 78] on icon at bounding box center [93, 78] width 2 height 2
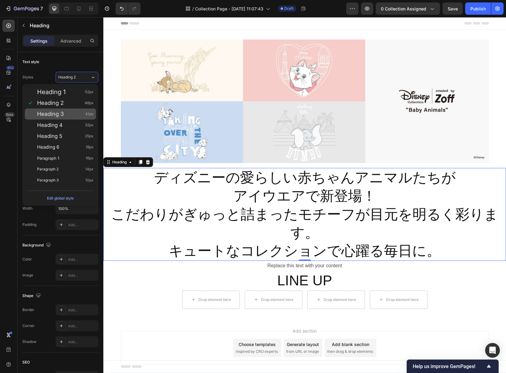
click at [64, 116] on div "Heading 3 41px" at bounding box center [65, 114] width 56 height 6
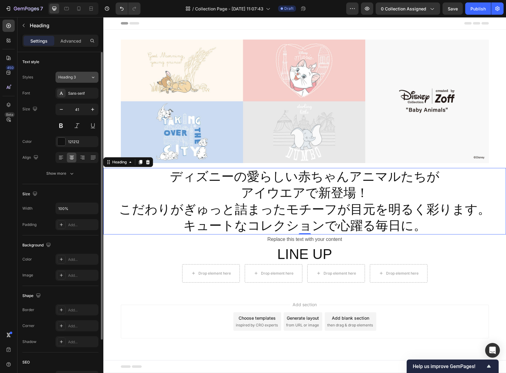
click at [94, 75] on icon at bounding box center [92, 77] width 5 height 6
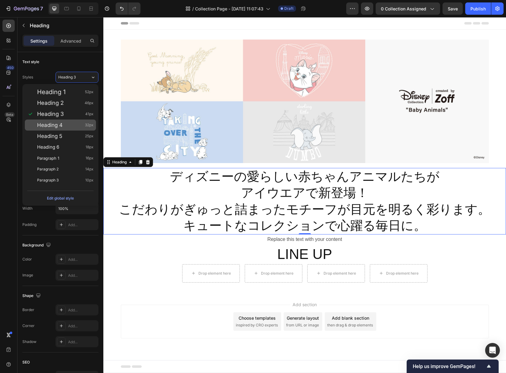
drag, startPoint x: 50, startPoint y: 123, endPoint x: 305, endPoint y: 193, distance: 264.3
click at [50, 123] on span "Heading 4" at bounding box center [49, 125] width 25 height 6
type input "32"
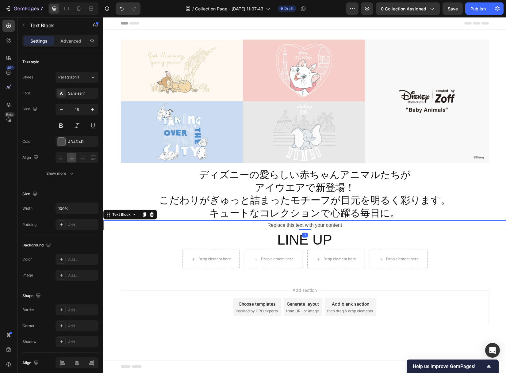
click at [343, 224] on div "Replace this text with your content" at bounding box center [304, 225] width 402 height 10
click at [151, 214] on icon at bounding box center [152, 214] width 4 height 4
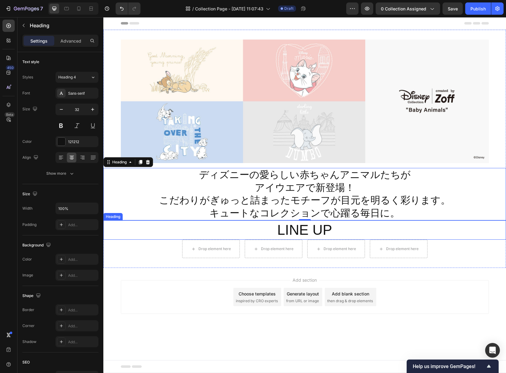
click at [405, 234] on p "LINE UP" at bounding box center [304, 230] width 401 height 18
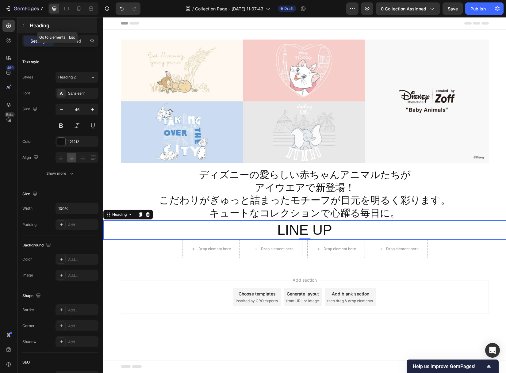
click at [27, 25] on button "button" at bounding box center [24, 26] width 10 height 10
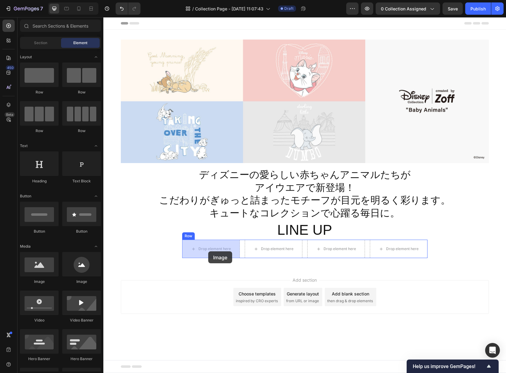
drag, startPoint x: 143, startPoint y: 284, endPoint x: 208, endPoint y: 251, distance: 72.7
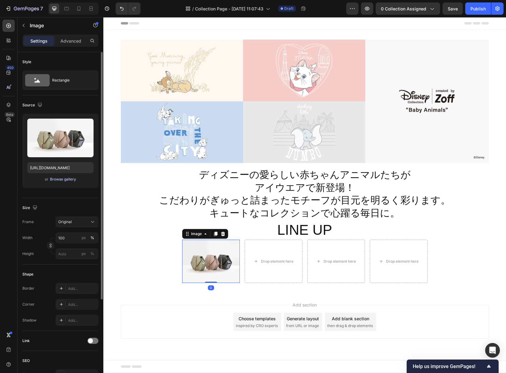
click at [67, 180] on div "Browse gallery" at bounding box center [63, 180] width 26 height 6
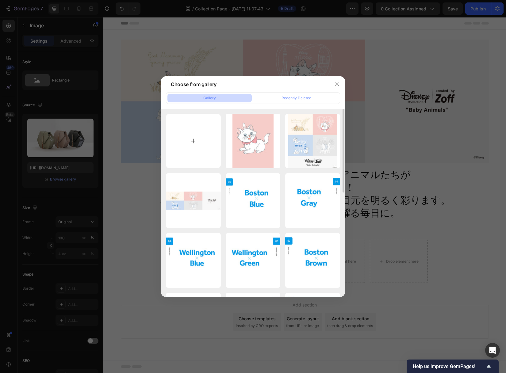
type input "C:\fakepath\nav_1.jpg"
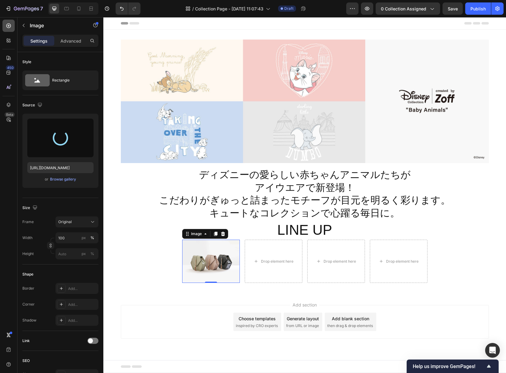
type input "https://cdn.shopify.com/s/files/1/0783/0129/9002/files/gempages_515660372875674…"
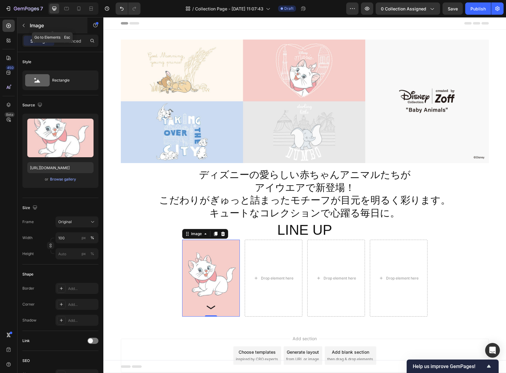
click at [24, 25] on icon "button" at bounding box center [23, 25] width 5 height 5
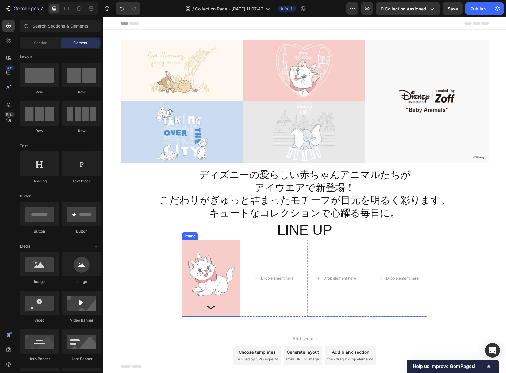
click at [200, 257] on img at bounding box center [211, 278] width 58 height 77
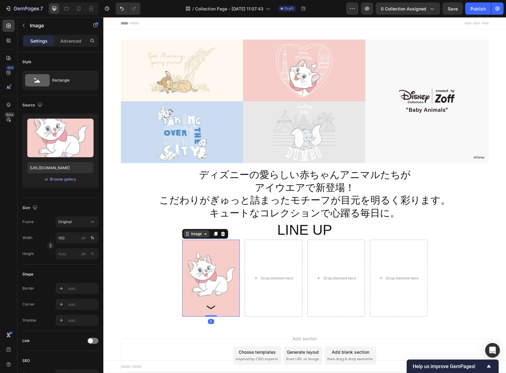
click at [196, 237] on div "Image" at bounding box center [196, 234] width 13 height 6
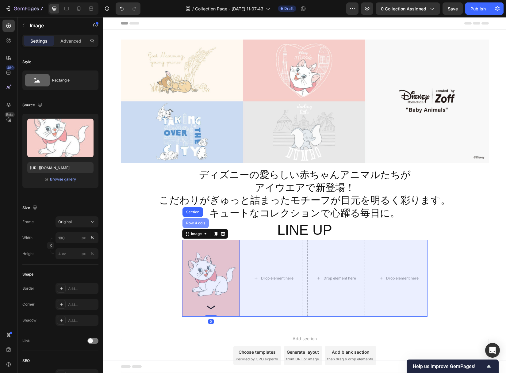
click at [195, 222] on div "Row 4 cols" at bounding box center [195, 223] width 21 height 4
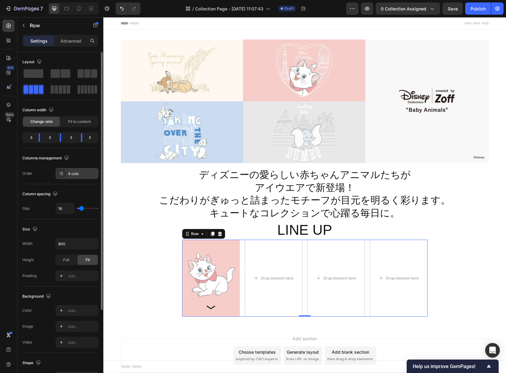
click at [87, 175] on div "4 cols" at bounding box center [82, 174] width 29 height 6
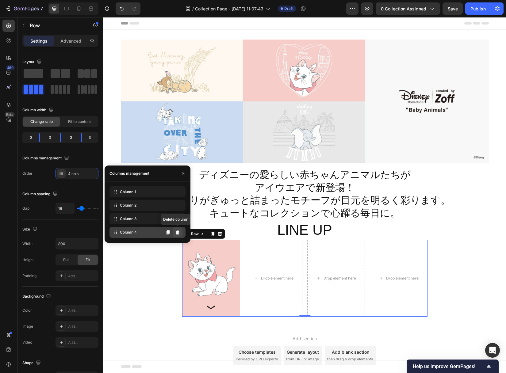
click at [178, 233] on icon at bounding box center [178, 232] width 4 height 4
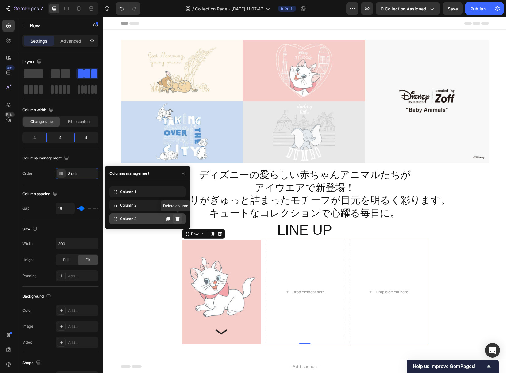
click at [177, 221] on icon at bounding box center [178, 219] width 4 height 4
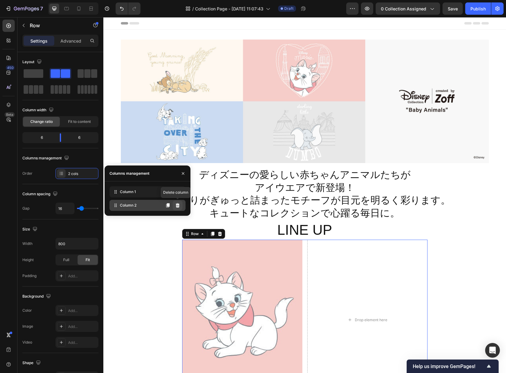
click at [177, 207] on icon at bounding box center [178, 205] width 4 height 4
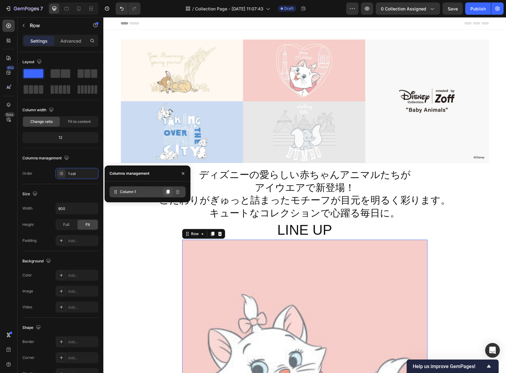
click at [169, 192] on icon at bounding box center [167, 192] width 3 height 4
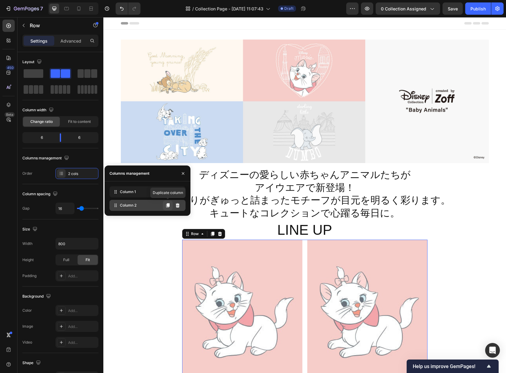
click at [168, 206] on icon at bounding box center [167, 205] width 3 height 4
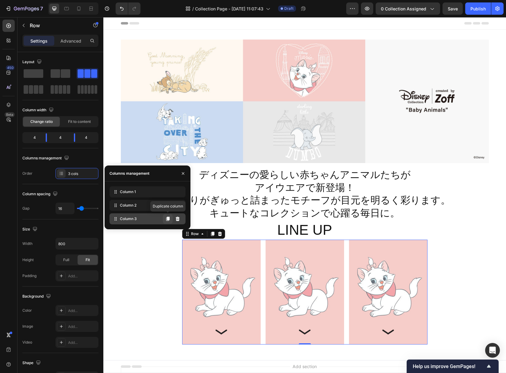
click at [169, 219] on icon at bounding box center [167, 219] width 3 height 4
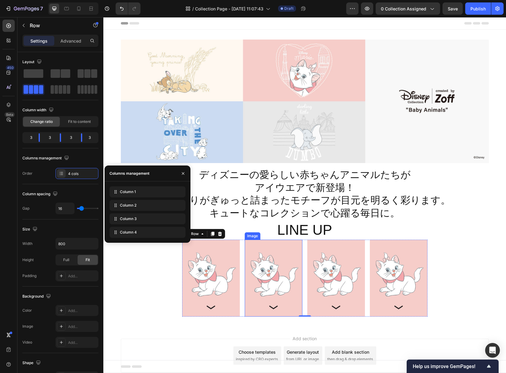
click at [274, 277] on img at bounding box center [274, 278] width 58 height 77
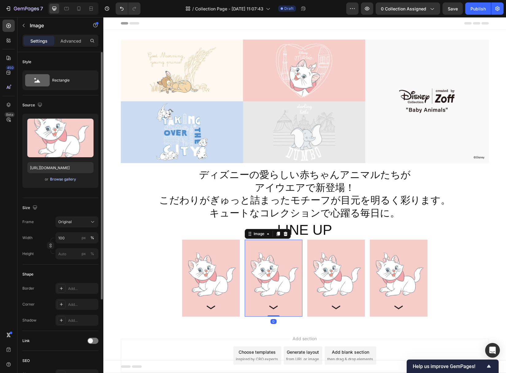
click at [64, 182] on div "Browse gallery" at bounding box center [63, 180] width 26 height 6
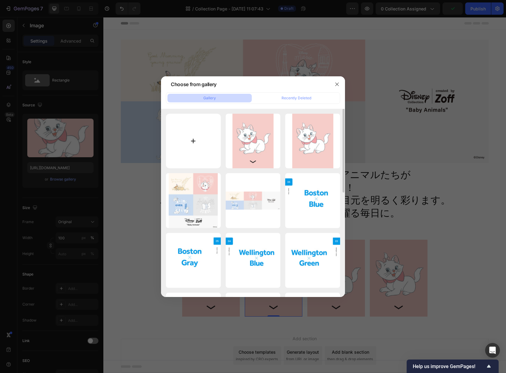
type input "C:\fakepath\nav_2.jpg"
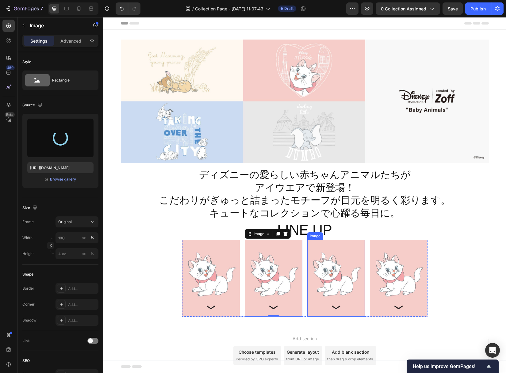
type input "https://cdn.shopify.com/s/files/1/0783/0129/9002/files/gempages_515660372875674…"
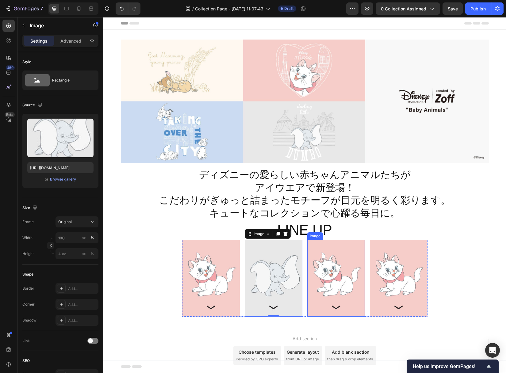
click at [335, 277] on img at bounding box center [336, 278] width 58 height 77
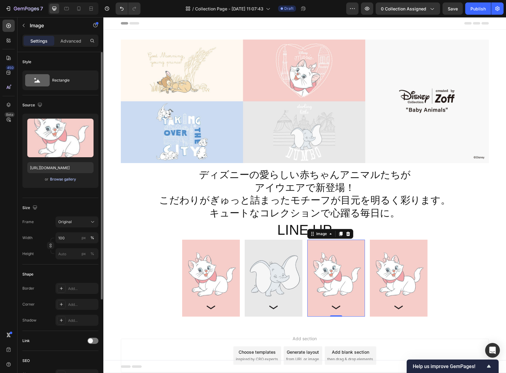
click at [62, 181] on div "Browse gallery" at bounding box center [63, 180] width 26 height 6
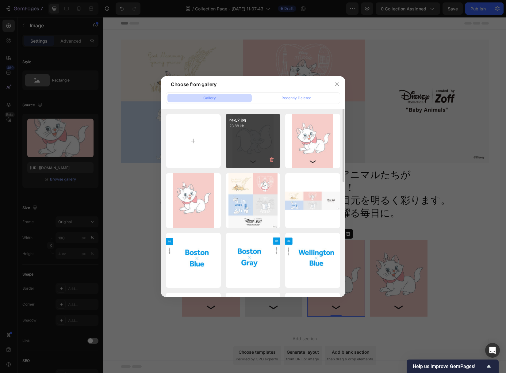
type input "C:\fakepath\nav_3.jpg"
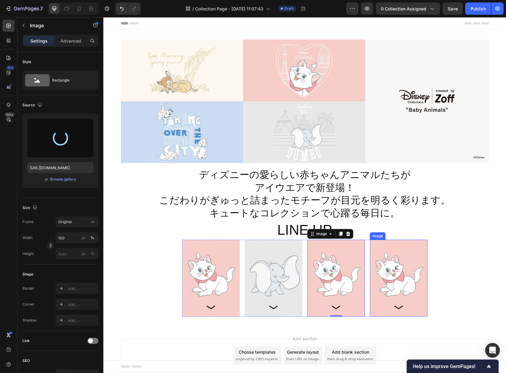
type input "https://cdn.shopify.com/s/files/1/0783/0129/9002/files/gempages_515660372875674…"
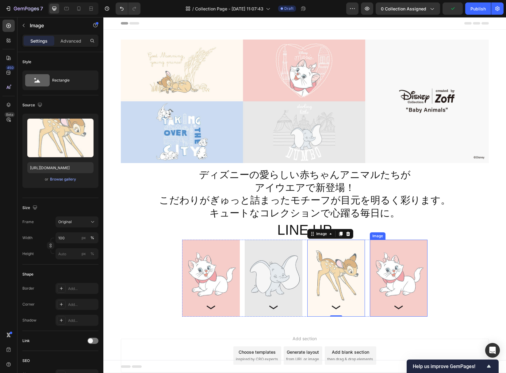
click at [393, 261] on img at bounding box center [399, 278] width 58 height 77
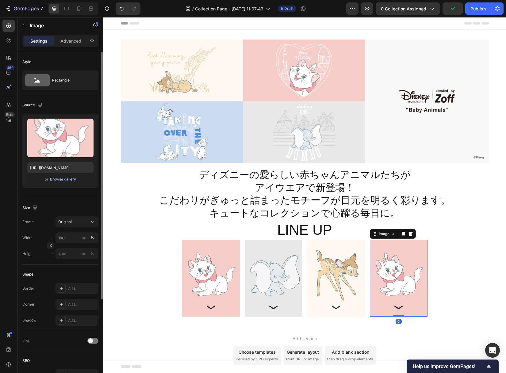
click at [65, 181] on div "Browse gallery" at bounding box center [63, 180] width 26 height 6
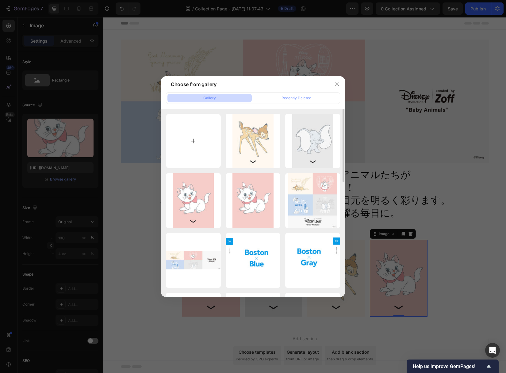
type input "C:\fakepath\nav_4.jpg"
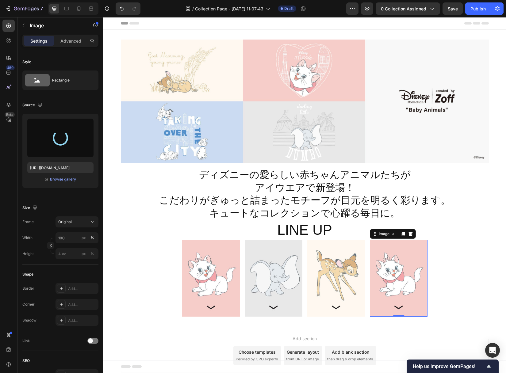
type input "[URL][DOMAIN_NAME]"
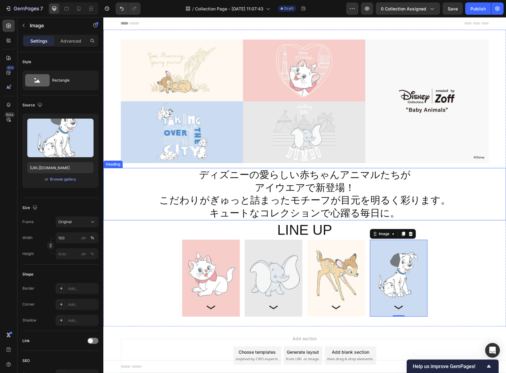
click at [305, 205] on p "ディズニーの愛らしい赤ちゃんアニマルたちが アイウエアで新登場！ こだわりがぎゅっと詰まったモチーフが目元を明るく彩ります。 キュートなコレクションで心躍る毎…" at bounding box center [304, 194] width 401 height 51
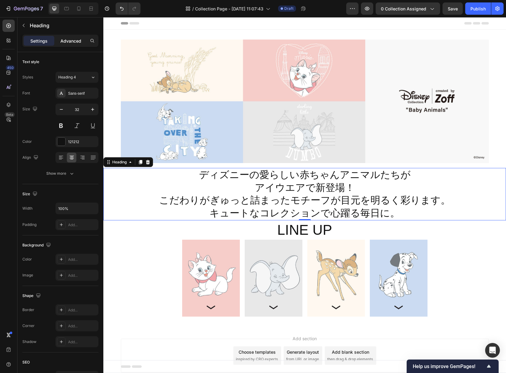
click at [74, 42] on p "Advanced" at bounding box center [70, 41] width 21 height 6
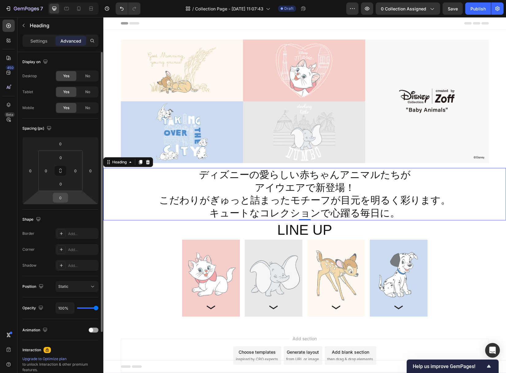
click at [61, 198] on input "0" at bounding box center [60, 197] width 12 height 9
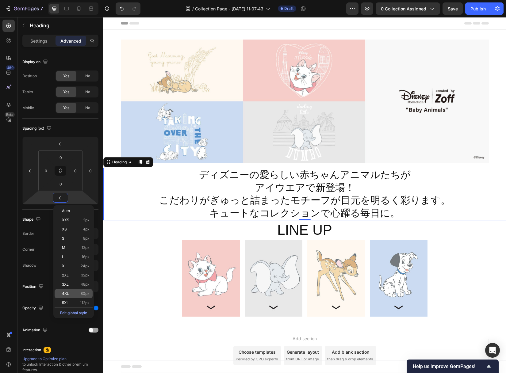
click at [74, 294] on p "4XL 80px" at bounding box center [76, 293] width 28 height 4
type input "80"
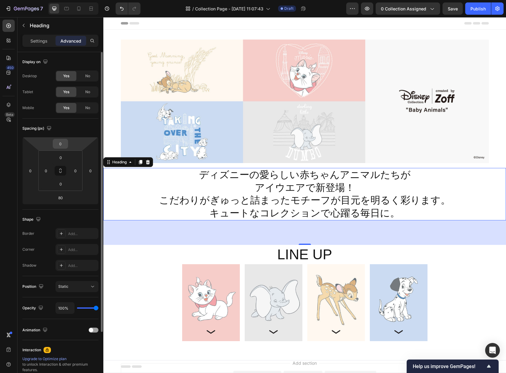
click at [62, 145] on input "0" at bounding box center [60, 143] width 12 height 9
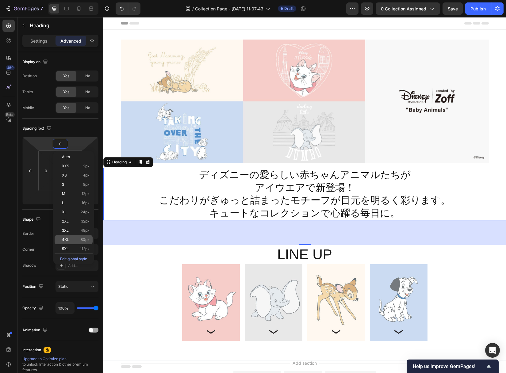
click at [79, 240] on p "4XL 80px" at bounding box center [76, 240] width 28 height 4
type input "80"
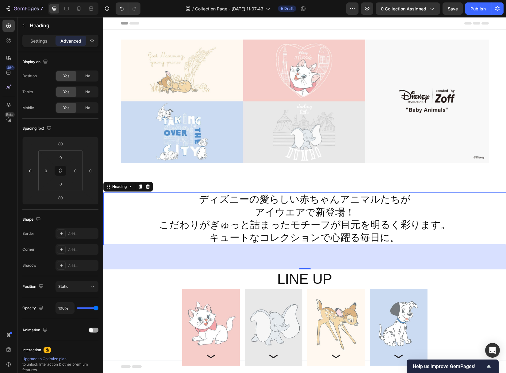
scroll to position [0, 0]
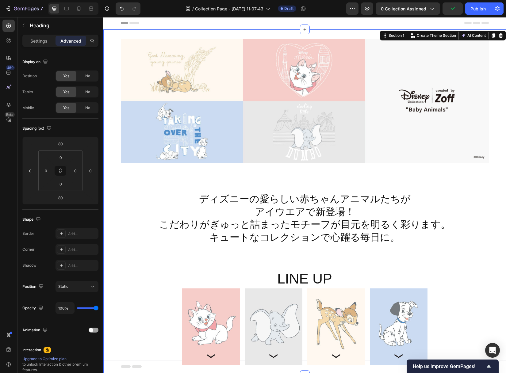
click at [145, 265] on div "Image Image Row ディズニーの愛らしい赤ちゃんアニマルたちが アイウエアで新登場！ こだわりがぎゅっと詰まったモチーフが目元を明るく彩ります。 …" at bounding box center [304, 202] width 402 height 326
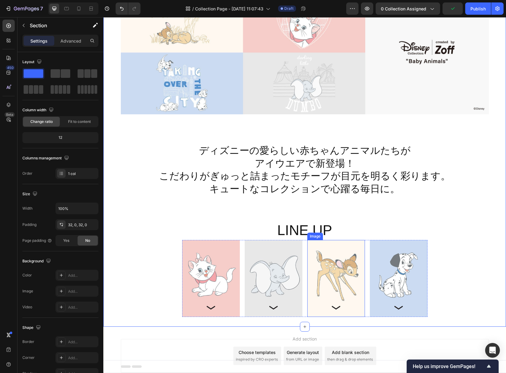
scroll to position [78, 0]
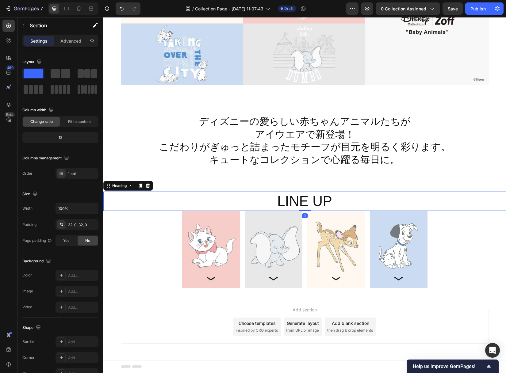
click at [330, 203] on p "LINE UP" at bounding box center [304, 201] width 401 height 18
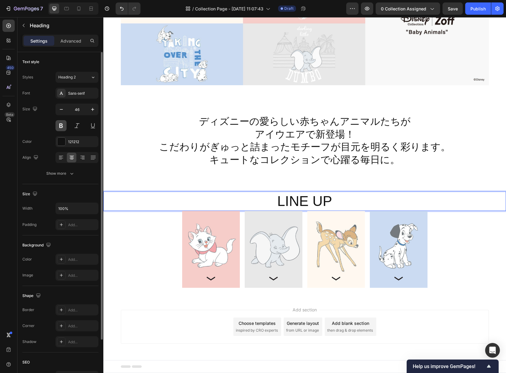
click at [59, 127] on button at bounding box center [60, 125] width 11 height 11
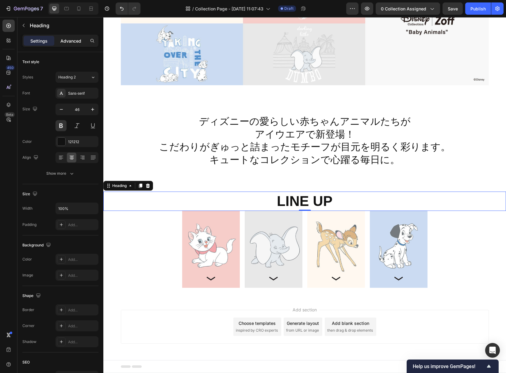
click at [76, 41] on p "Advanced" at bounding box center [70, 41] width 21 height 6
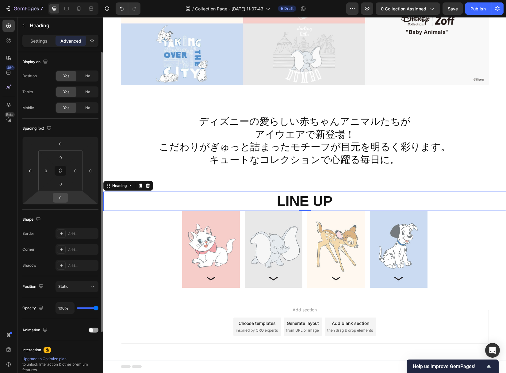
click at [60, 198] on input "0" at bounding box center [60, 197] width 12 height 9
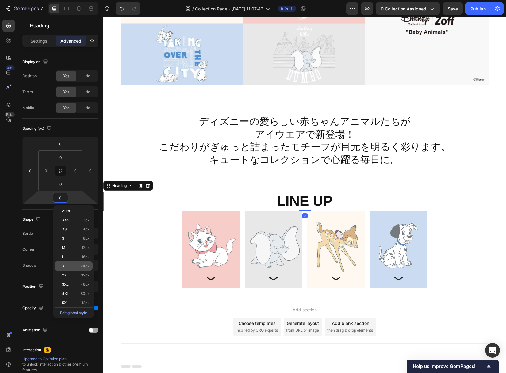
click at [78, 267] on p "XL 24px" at bounding box center [76, 266] width 28 height 4
type input "24"
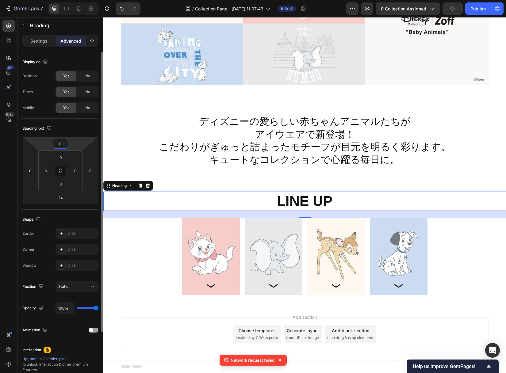
click at [60, 144] on input "0" at bounding box center [60, 143] width 12 height 9
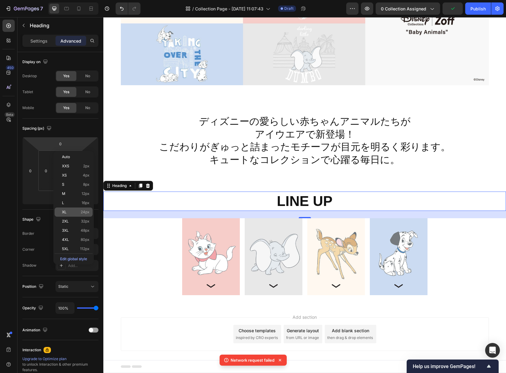
drag, startPoint x: 83, startPoint y: 214, endPoint x: 4, endPoint y: 192, distance: 82.8
click at [83, 214] on span "24px" at bounding box center [85, 212] width 9 height 4
type input "24"
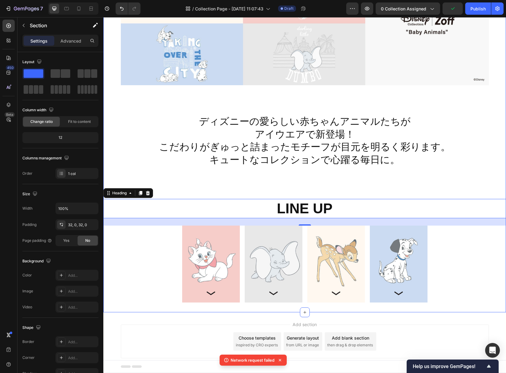
click at [352, 174] on div "Image Image Row ディズニーの愛らしい赤ちゃんアニマルたちが アイウエアで新登場！ こだわりがぎゅっと詰まったモチーフが目元を明るく彩ります。 …" at bounding box center [304, 132] width 402 height 341
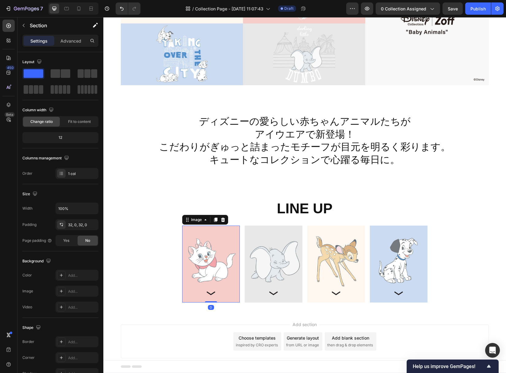
click at [203, 238] on img at bounding box center [211, 264] width 58 height 77
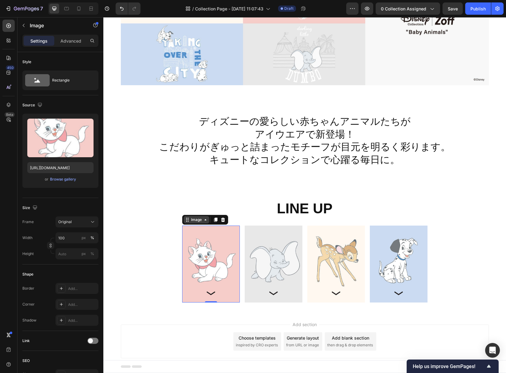
click at [197, 220] on div "Image" at bounding box center [196, 220] width 13 height 6
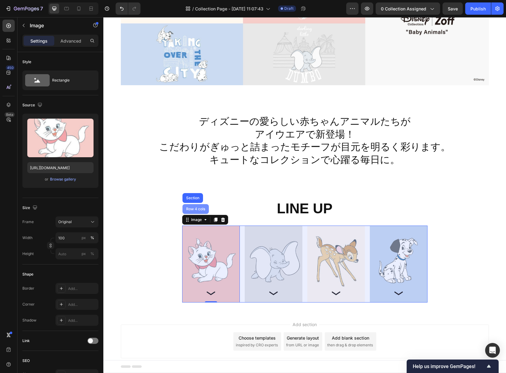
click at [198, 210] on div "Row 4 cols" at bounding box center [195, 209] width 21 height 4
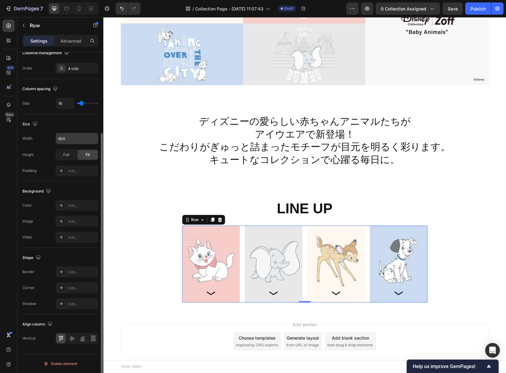
scroll to position [105, 0]
click at [91, 139] on icon "button" at bounding box center [92, 138] width 6 height 6
click at [69, 138] on input "800" at bounding box center [77, 138] width 42 height 11
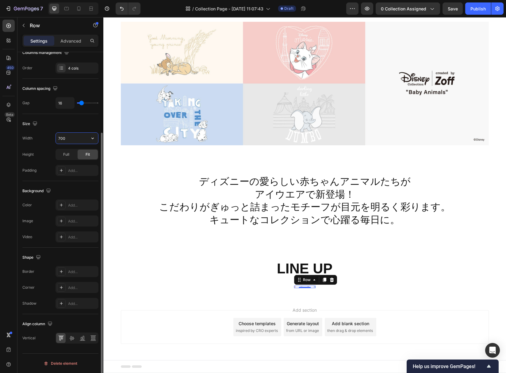
scroll to position [78, 0]
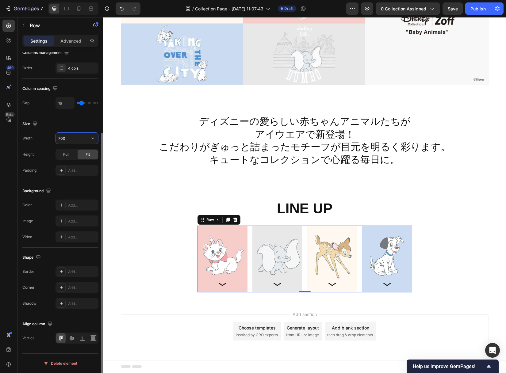
type input "700"
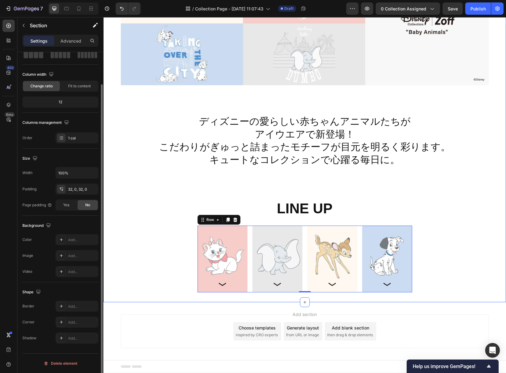
scroll to position [0, 0]
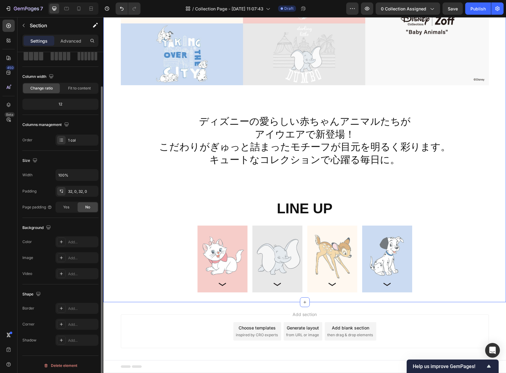
click at [172, 267] on div "Image Image Row ディズニーの愛らしい赤ちゃんアニマルたちが アイウエアで新登場！ こだわりがぎゅっと詰まったモチーフが目元を明るく彩ります。 …" at bounding box center [304, 127] width 402 height 331
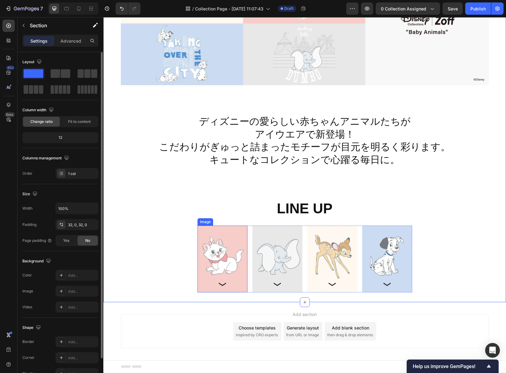
click at [201, 255] on img at bounding box center [222, 259] width 50 height 67
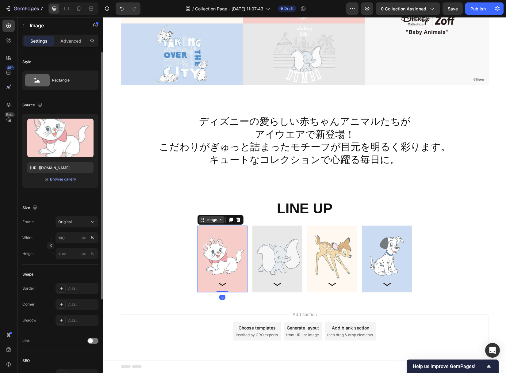
click at [213, 220] on div "Image" at bounding box center [211, 220] width 13 height 6
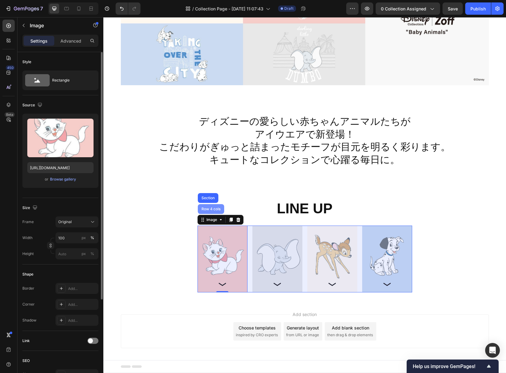
click at [211, 207] on div "Row 4 cols" at bounding box center [210, 209] width 21 height 4
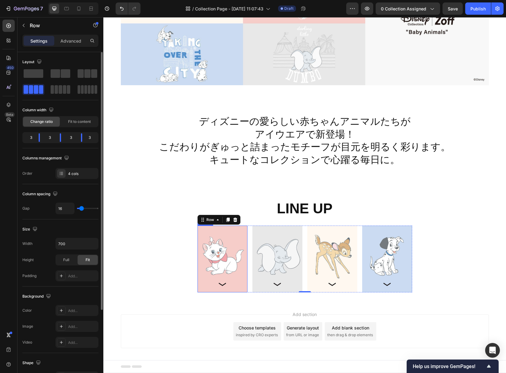
click at [215, 229] on img at bounding box center [222, 259] width 50 height 67
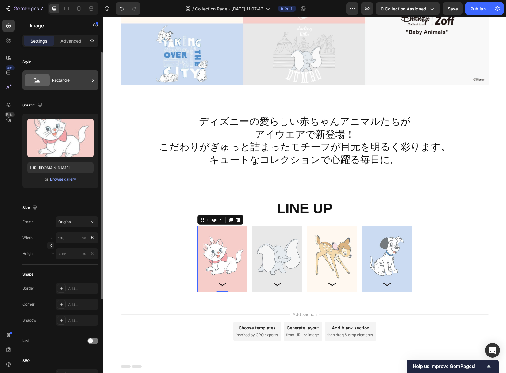
click at [75, 81] on div "Rectangle" at bounding box center [70, 80] width 37 height 14
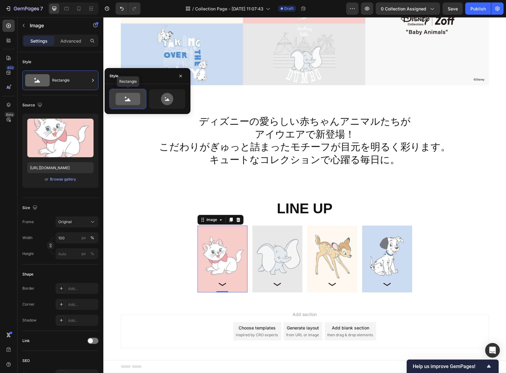
click at [124, 102] on icon at bounding box center [128, 99] width 25 height 12
click at [167, 100] on icon at bounding box center [167, 99] width 5 height 2
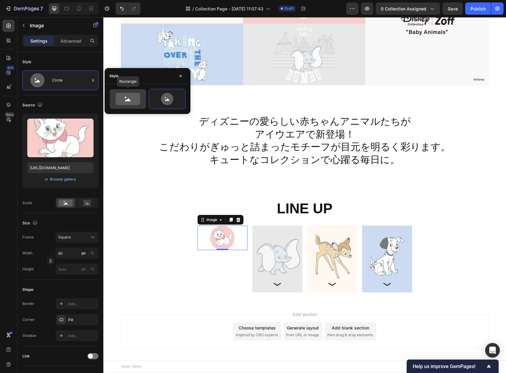
click at [128, 101] on icon at bounding box center [128, 99] width 6 height 3
type input "100"
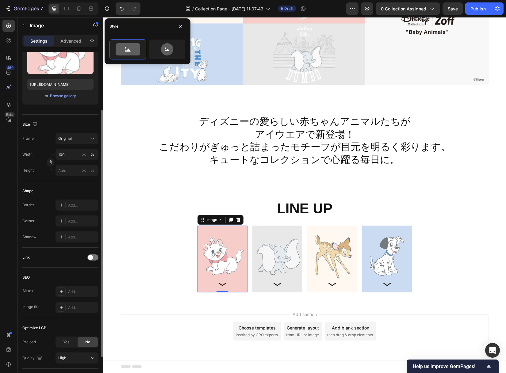
scroll to position [85, 0]
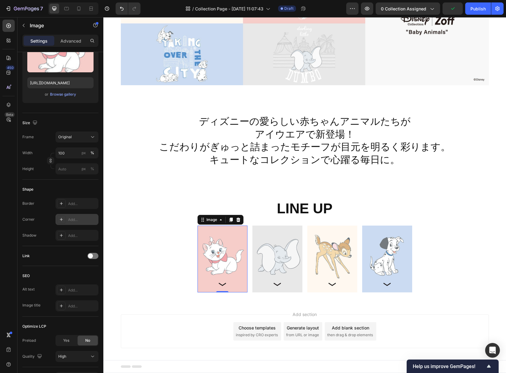
click at [74, 219] on div "Add..." at bounding box center [82, 220] width 29 height 6
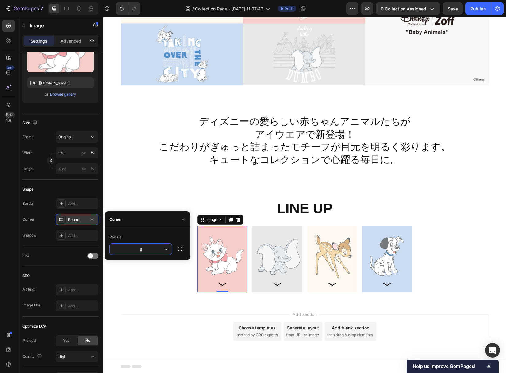
click at [149, 250] on input "8" at bounding box center [141, 249] width 62 height 11
drag, startPoint x: 147, startPoint y: 250, endPoint x: 137, endPoint y: 250, distance: 10.4
click at [137, 250] on input "8" at bounding box center [141, 249] width 62 height 11
type input "15"
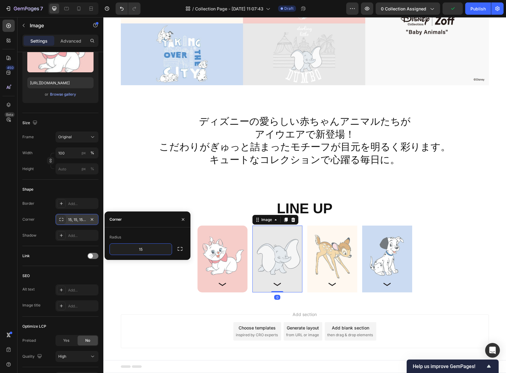
click at [279, 242] on img at bounding box center [277, 259] width 50 height 67
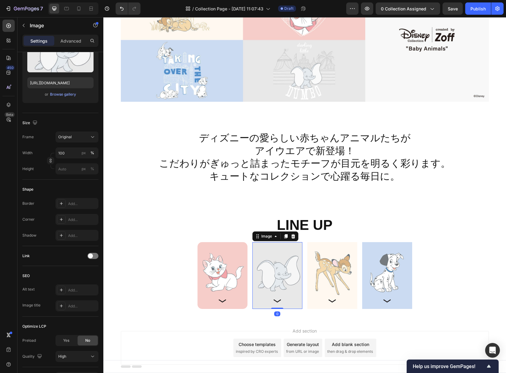
scroll to position [58, 0]
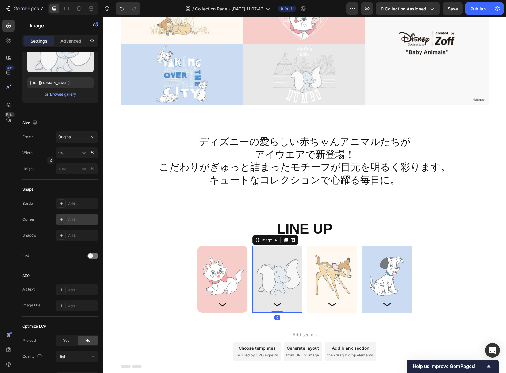
click at [73, 218] on div "Add..." at bounding box center [82, 220] width 29 height 6
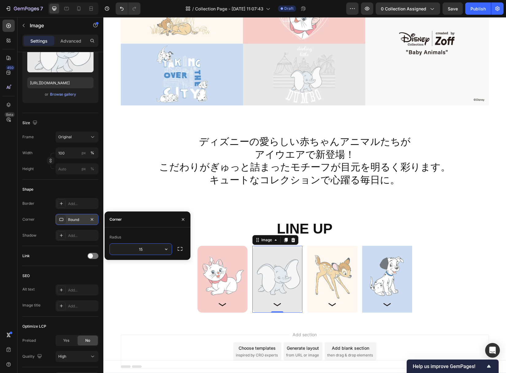
type input "15"
click at [332, 272] on img at bounding box center [332, 279] width 50 height 67
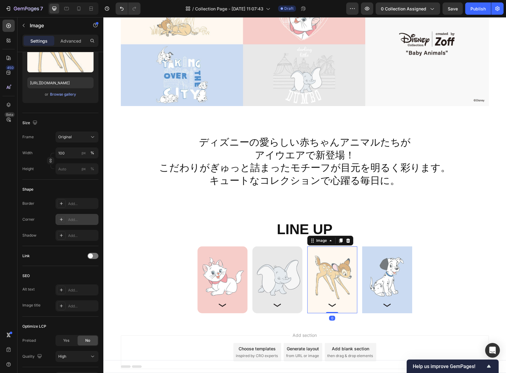
click at [80, 220] on div "Add..." at bounding box center [82, 220] width 29 height 6
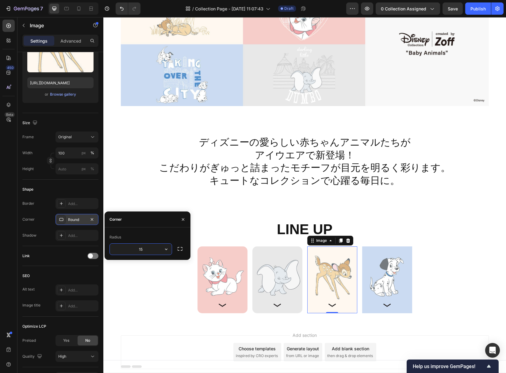
type input "15"
click at [382, 271] on img at bounding box center [387, 279] width 50 height 67
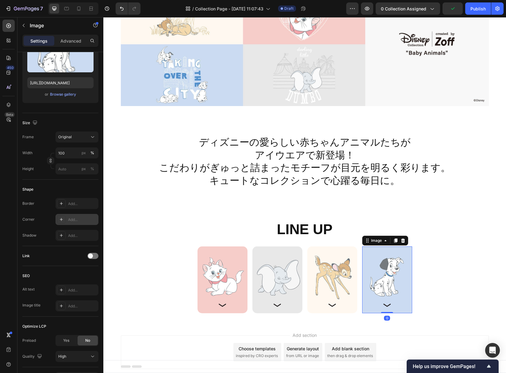
click at [73, 218] on div "Add..." at bounding box center [82, 220] width 29 height 6
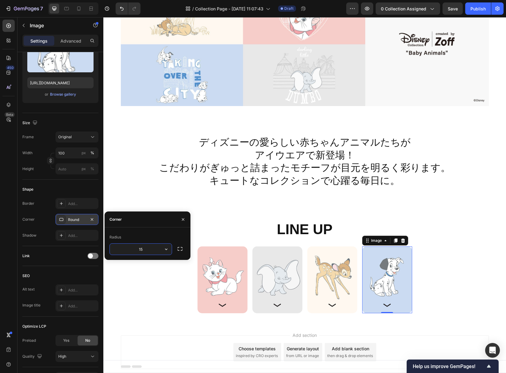
type input "15"
click at [430, 284] on div "Image Image Row ディズニーの愛らしい赤ちゃんアニマルたちが アイウエアで新登場！ こだわりがぎゅっと詰まったモチーフが目元を明るく彩ります。 …" at bounding box center [304, 148] width 402 height 331
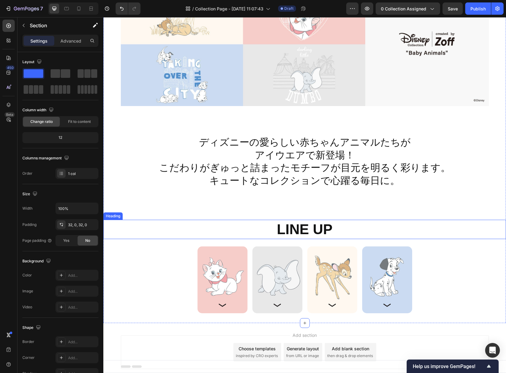
scroll to position [82, 0]
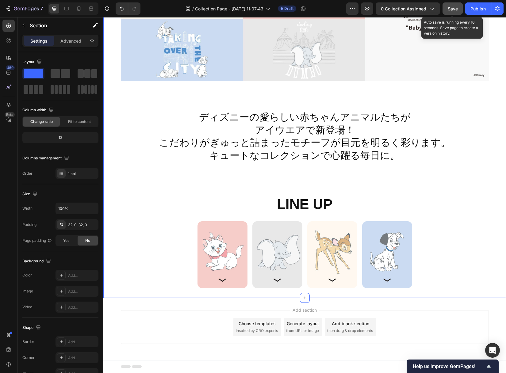
click at [450, 9] on span "Save" at bounding box center [452, 8] width 10 height 5
click at [305, 299] on icon at bounding box center [304, 297] width 5 height 5
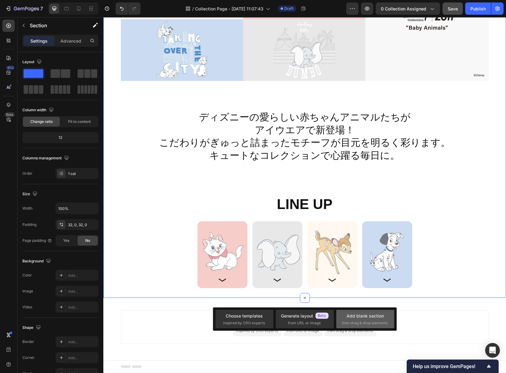
click at [368, 318] on div "Add blank section" at bounding box center [364, 316] width 37 height 6
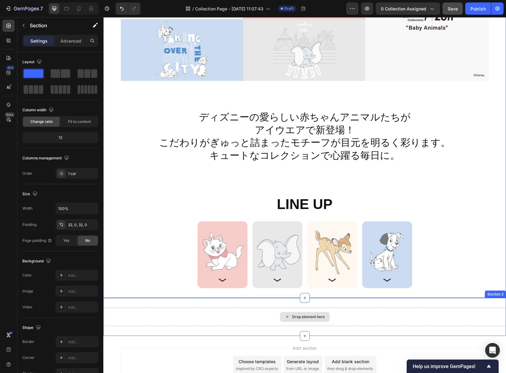
scroll to position [133, 0]
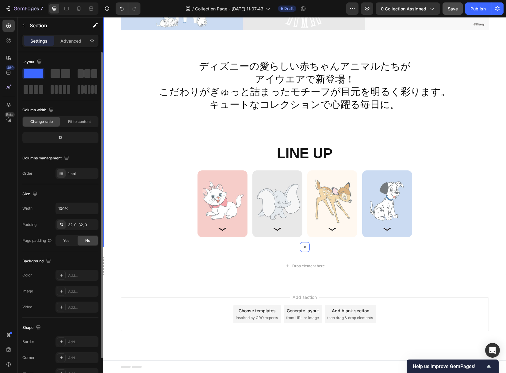
drag, startPoint x: 61, startPoint y: 73, endPoint x: 44, endPoint y: 67, distance: 17.2
click at [44, 67] on div "Layout" at bounding box center [60, 76] width 76 height 38
click at [25, 22] on button "button" at bounding box center [24, 26] width 10 height 10
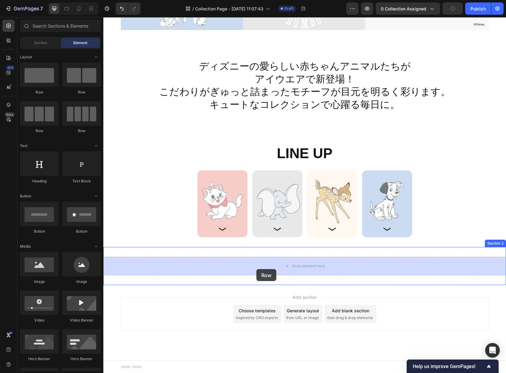
drag, startPoint x: 179, startPoint y: 96, endPoint x: 256, endPoint y: 269, distance: 189.8
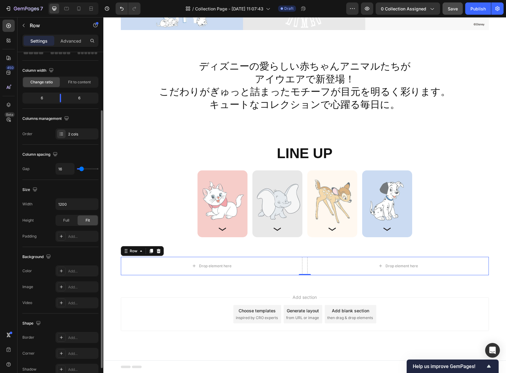
scroll to position [73, 0]
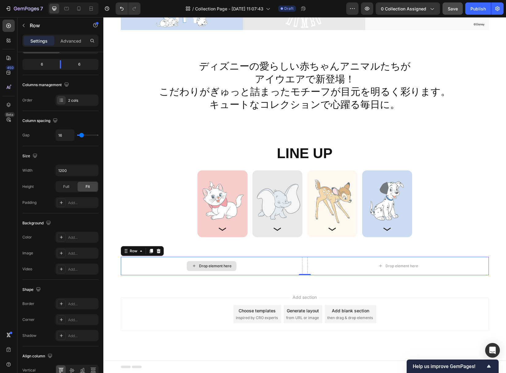
click at [262, 265] on div "Drop element here" at bounding box center [211, 266] width 181 height 18
click at [76, 239] on div "Add..." at bounding box center [82, 238] width 29 height 6
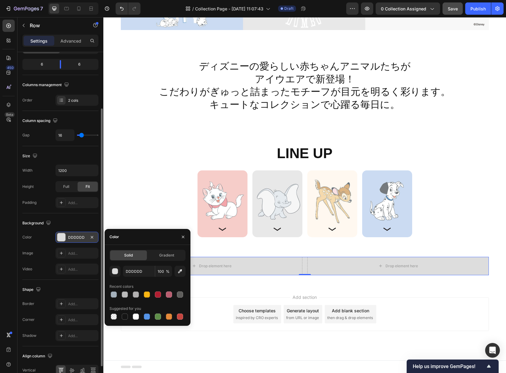
scroll to position [74, 0]
click at [146, 272] on input "DDDDDD" at bounding box center [139, 270] width 32 height 11
type input "當"
type input "少"
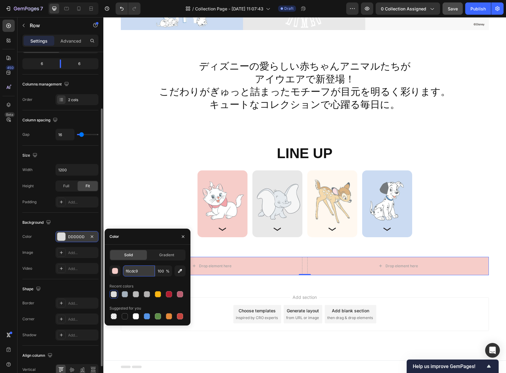
type input "F6CDC9"
click at [251, 266] on div "Drop element here" at bounding box center [211, 266] width 181 height 18
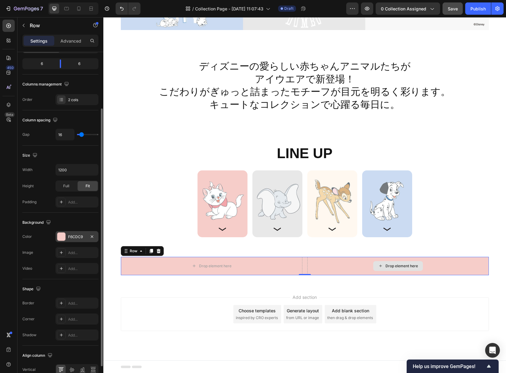
click at [330, 261] on div "Drop element here" at bounding box center [397, 266] width 181 height 18
click at [284, 262] on div "Drop element here" at bounding box center [211, 266] width 181 height 18
click at [136, 252] on div "Row" at bounding box center [133, 251] width 10 height 6
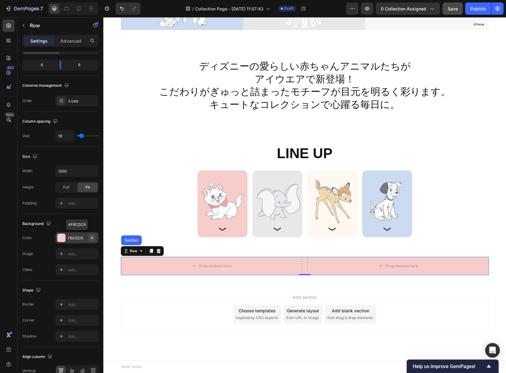
click at [92, 237] on icon "button" at bounding box center [91, 237] width 5 height 5
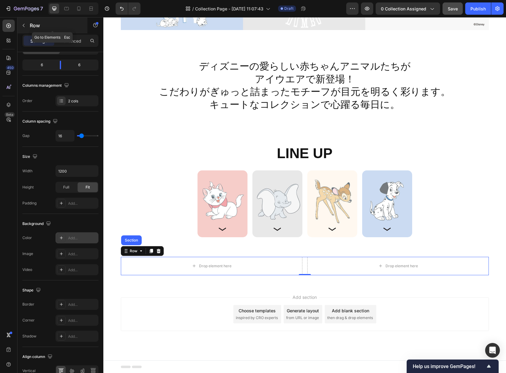
click at [23, 24] on icon "button" at bounding box center [23, 25] width 5 height 5
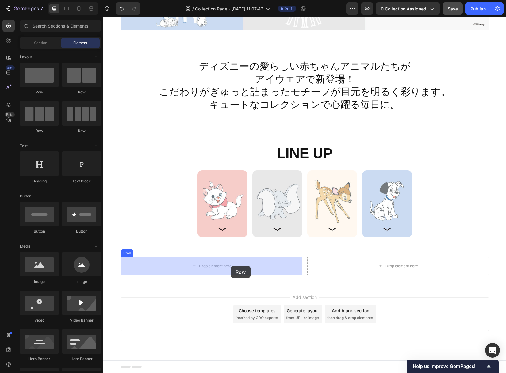
drag, startPoint x: 143, startPoint y: 93, endPoint x: 230, endPoint y: 266, distance: 193.8
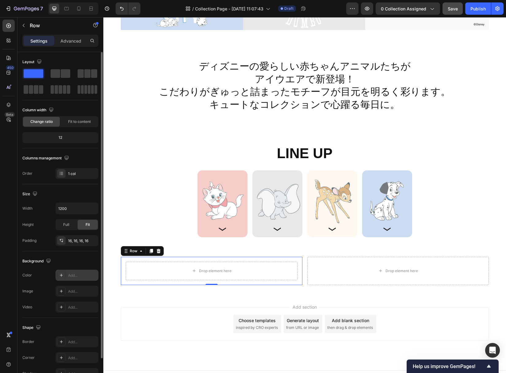
click at [72, 276] on div "Add..." at bounding box center [82, 276] width 29 height 6
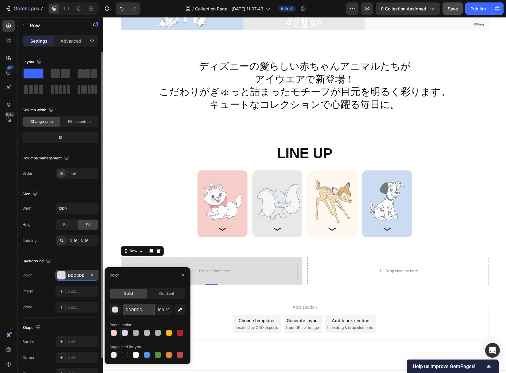
click at [149, 310] on input "DDDDDD" at bounding box center [139, 309] width 32 height 11
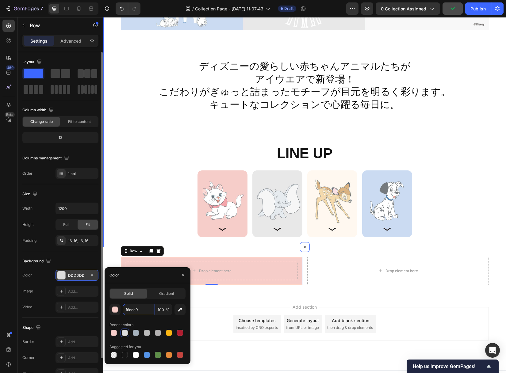
type input "F6CDC9"
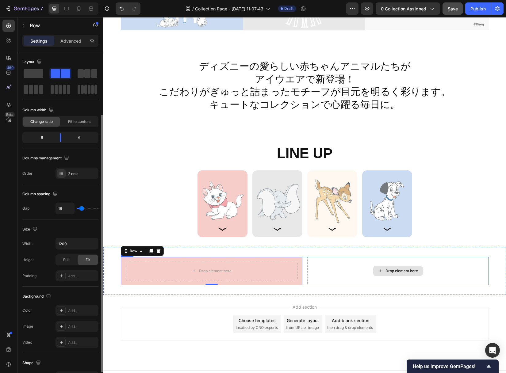
click at [319, 264] on div "Drop element here" at bounding box center [397, 271] width 181 height 28
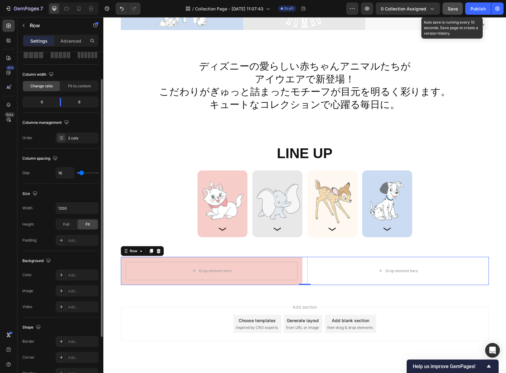
click at [451, 9] on span "Save" at bounding box center [452, 8] width 10 height 5
